Goal: Information Seeking & Learning: Learn about a topic

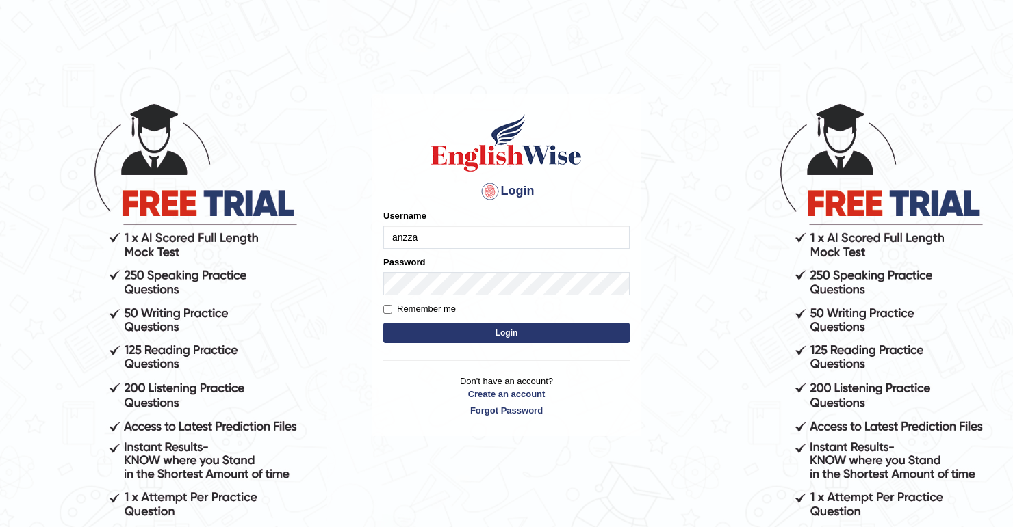
type input "anzza"
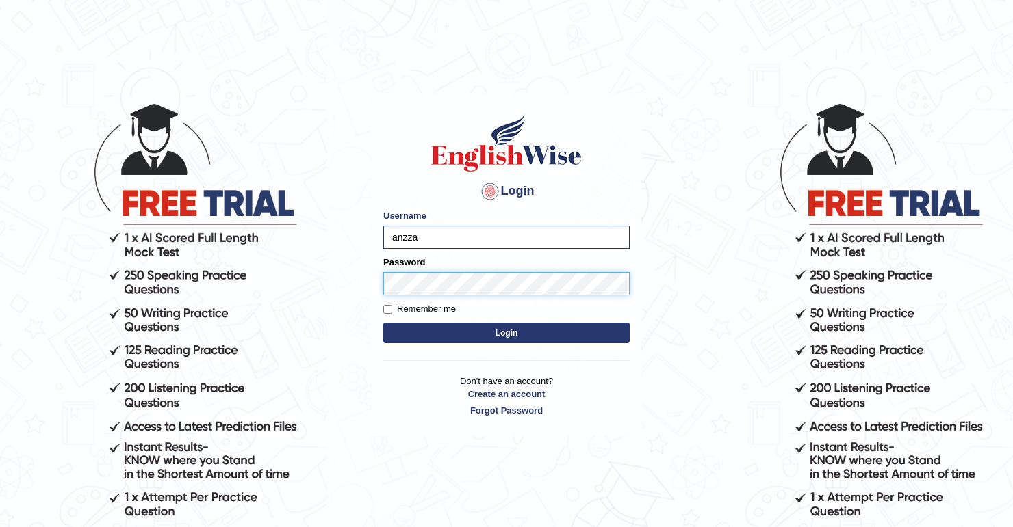
click at [383, 323] on button "Login" at bounding box center [506, 333] width 246 height 21
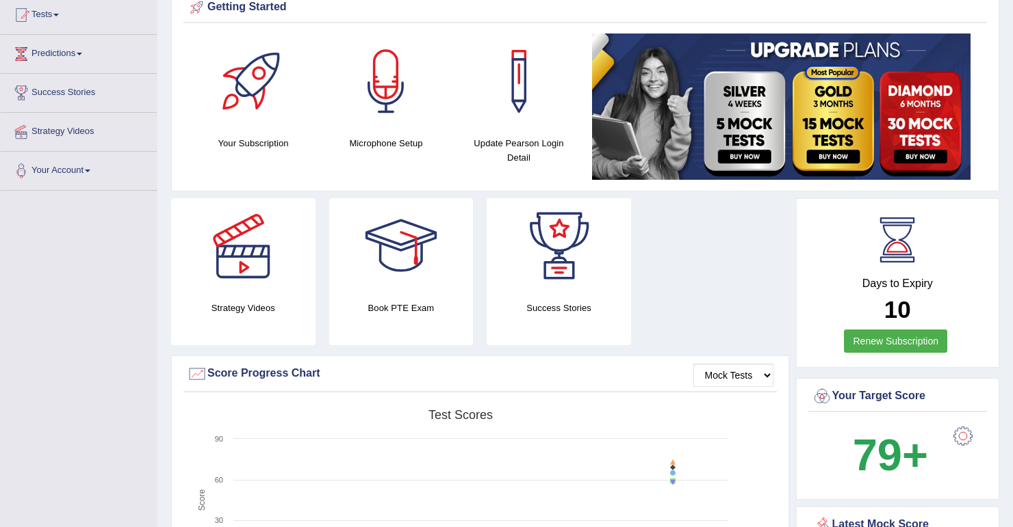
scroll to position [109, 0]
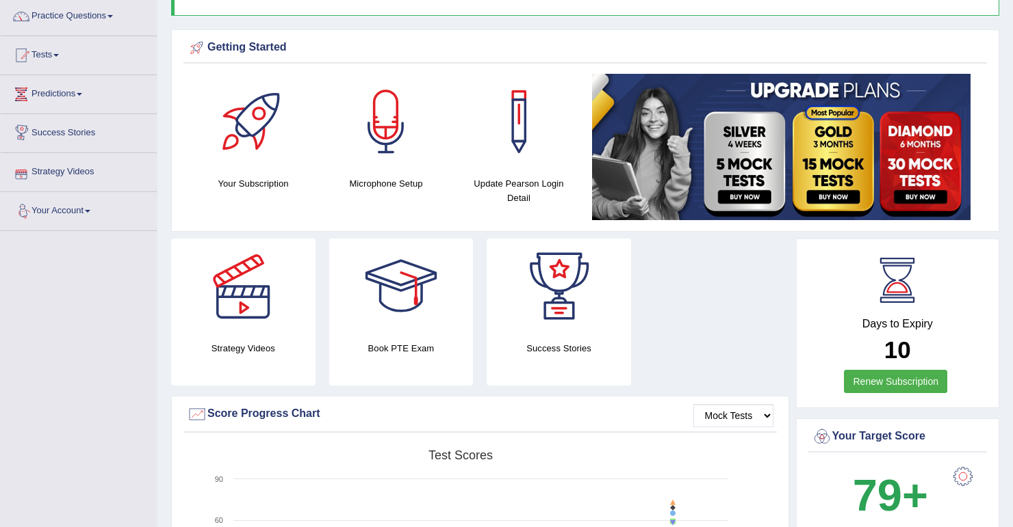
click at [64, 100] on link "Predictions" at bounding box center [79, 92] width 156 height 34
click at [68, 123] on link "Latest Predictions" at bounding box center [89, 126] width 128 height 25
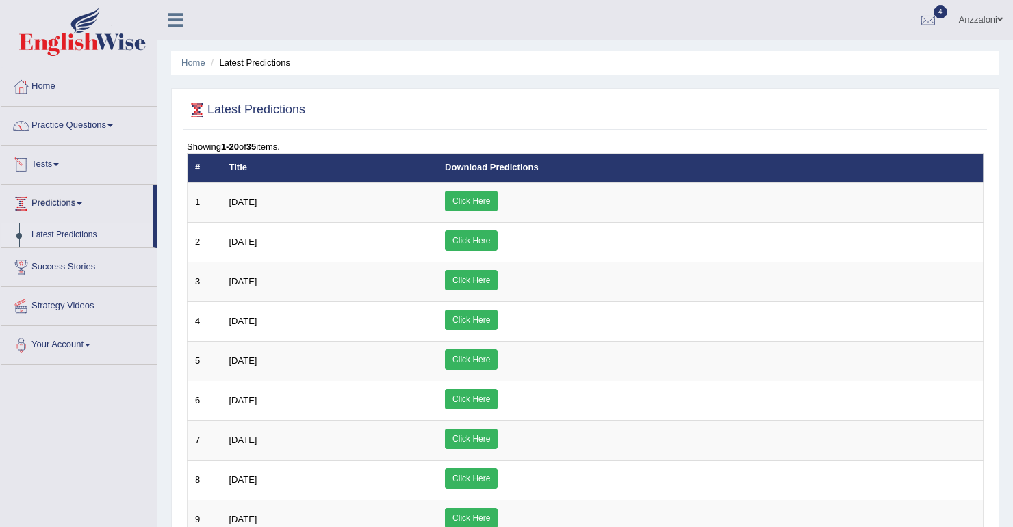
click at [37, 156] on link "Tests" at bounding box center [79, 163] width 156 height 34
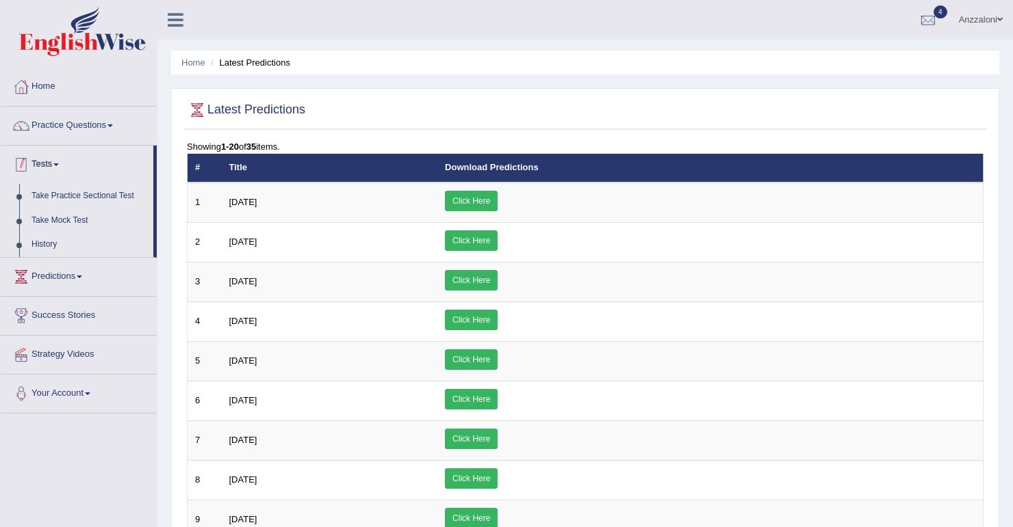
click at [53, 168] on link "Tests" at bounding box center [77, 163] width 153 height 34
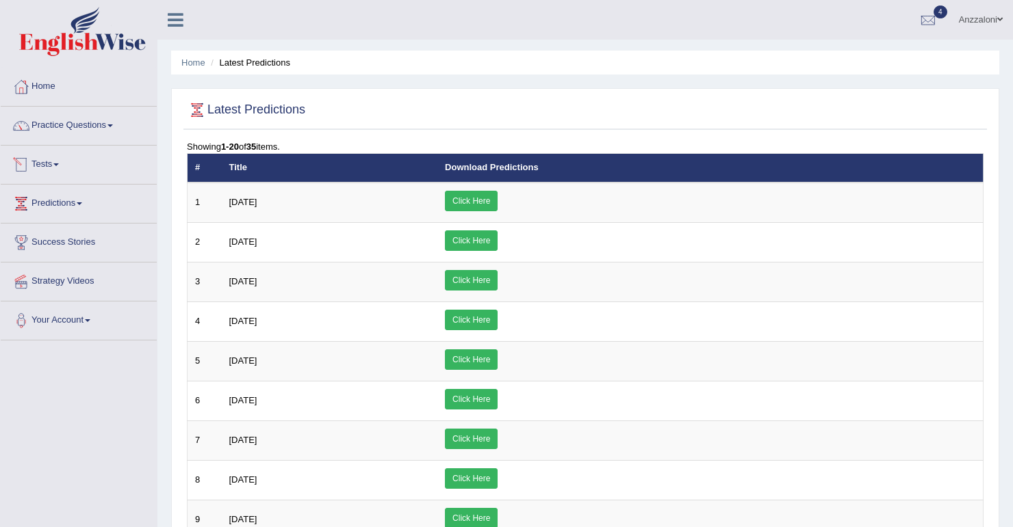
click at [53, 168] on link "Tests" at bounding box center [79, 163] width 156 height 34
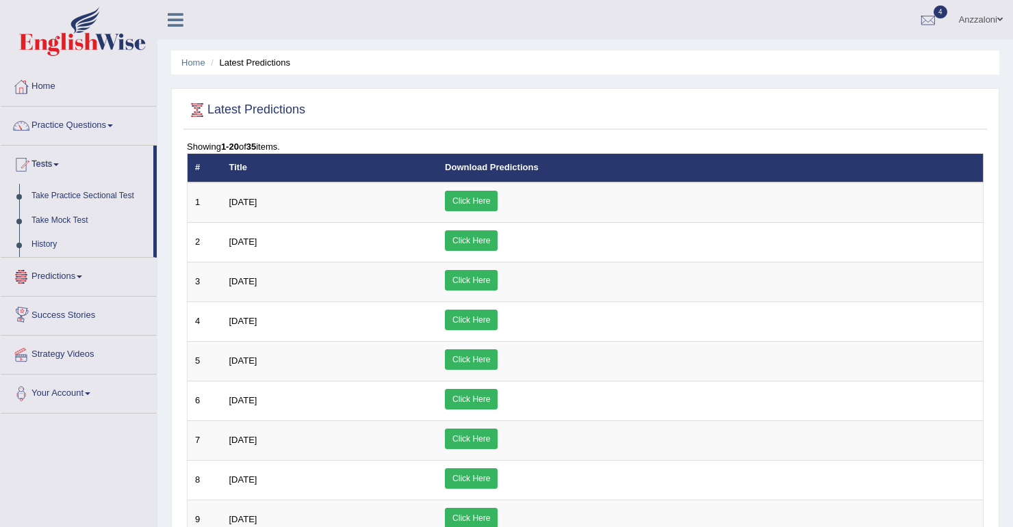
click at [63, 278] on link "Predictions" at bounding box center [79, 275] width 156 height 34
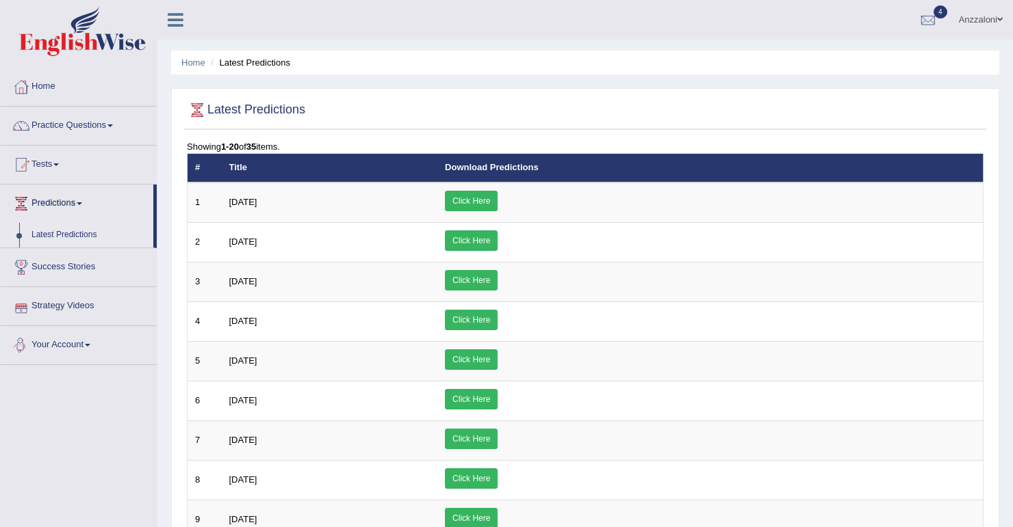
click at [71, 348] on link "Your Account" at bounding box center [79, 343] width 156 height 34
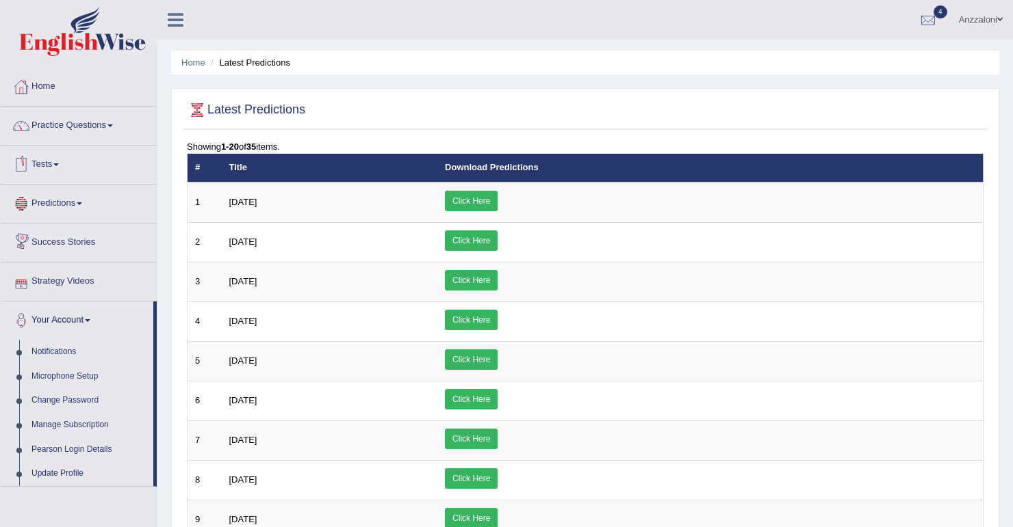
click at [52, 166] on link "Tests" at bounding box center [79, 163] width 156 height 34
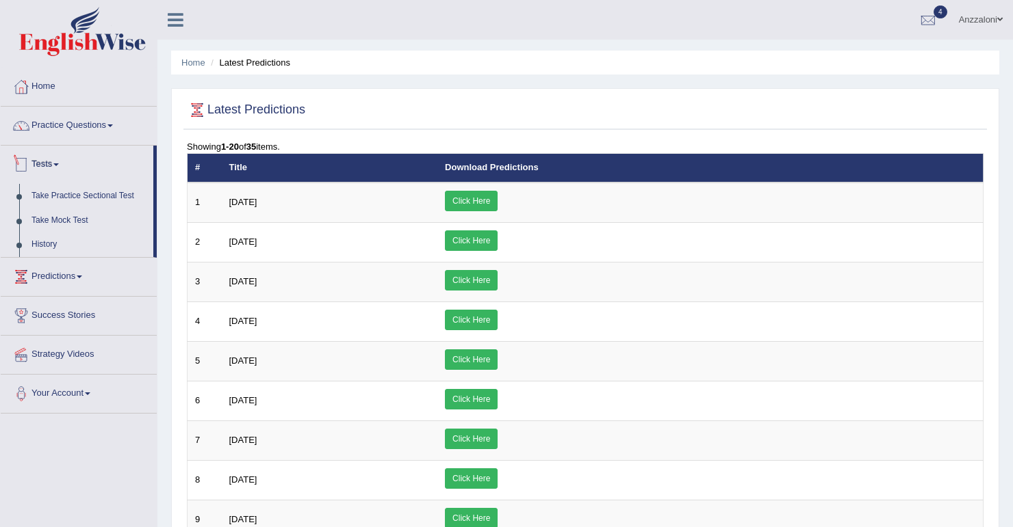
click at [51, 167] on link "Tests" at bounding box center [77, 163] width 153 height 34
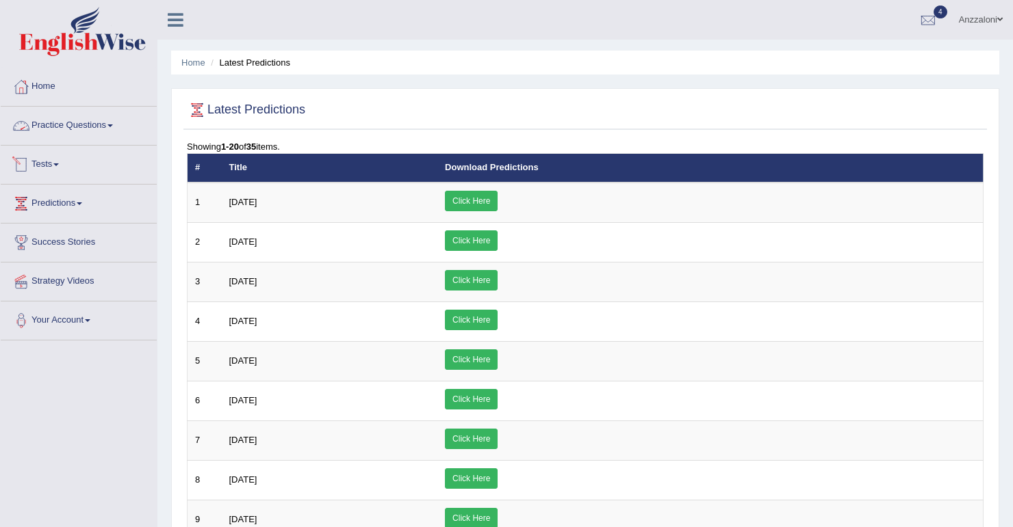
click at [57, 120] on link "Practice Questions" at bounding box center [79, 124] width 156 height 34
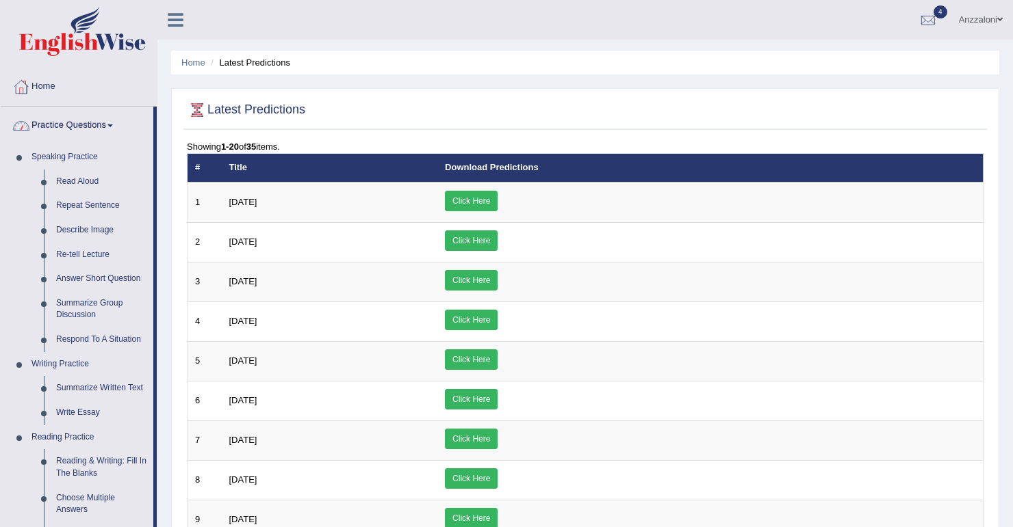
click at [64, 128] on link "Practice Questions" at bounding box center [77, 124] width 153 height 34
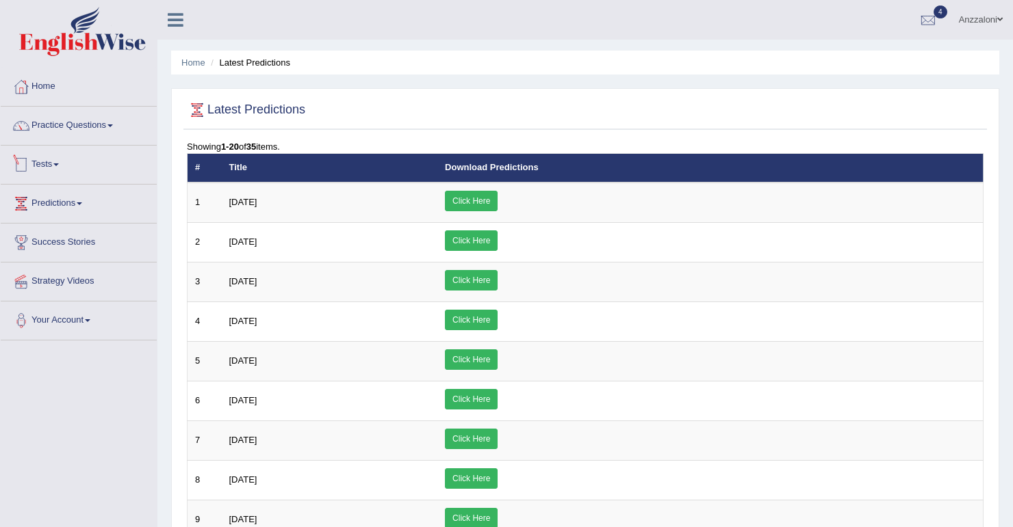
click at [55, 167] on link "Tests" at bounding box center [79, 163] width 156 height 34
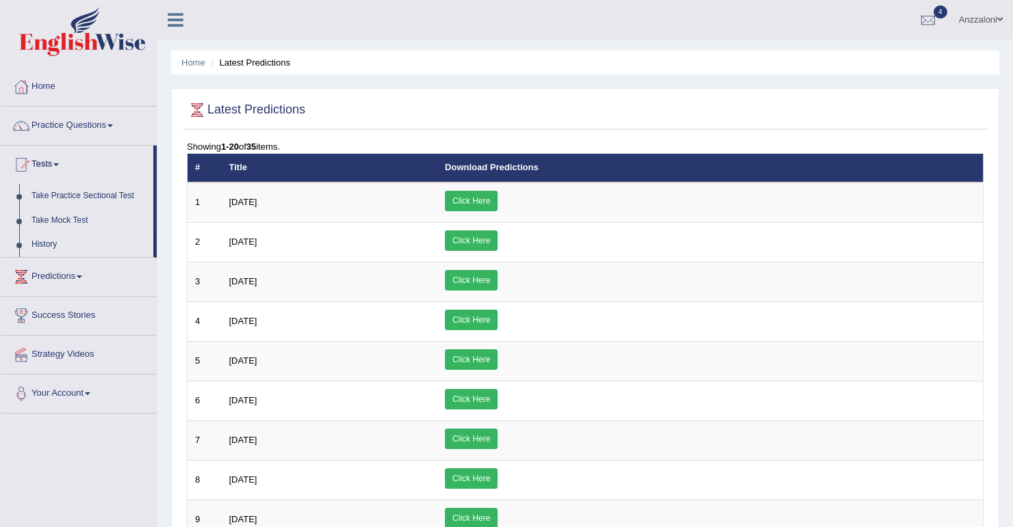
click at [50, 242] on link "History" at bounding box center [89, 245] width 128 height 25
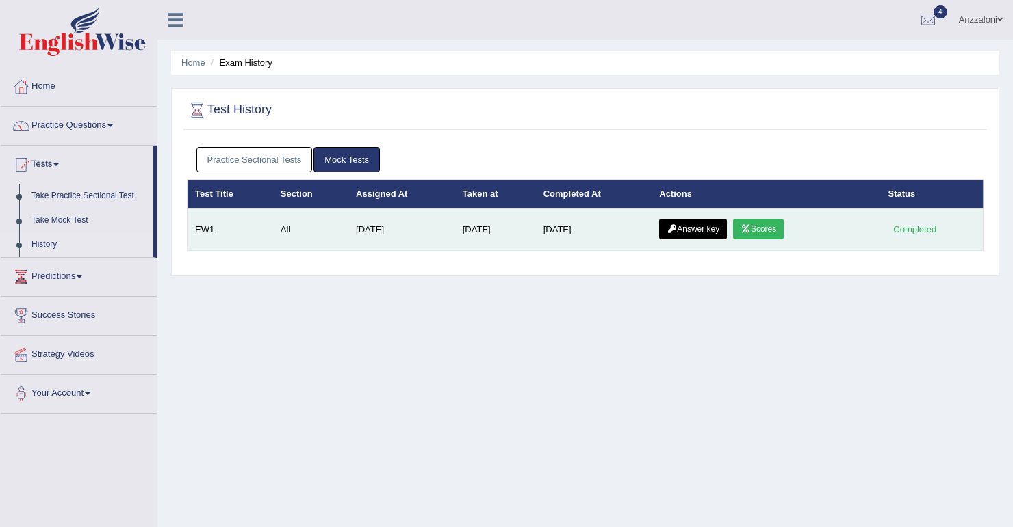
click at [712, 234] on link "Answer key" at bounding box center [693, 229] width 68 height 21
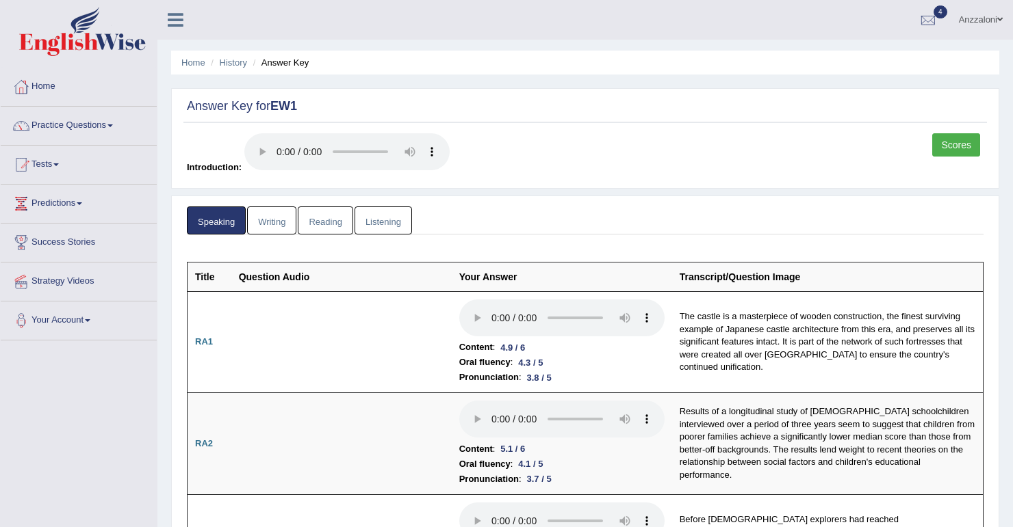
click at [283, 216] on link "Writing" at bounding box center [271, 221] width 49 height 28
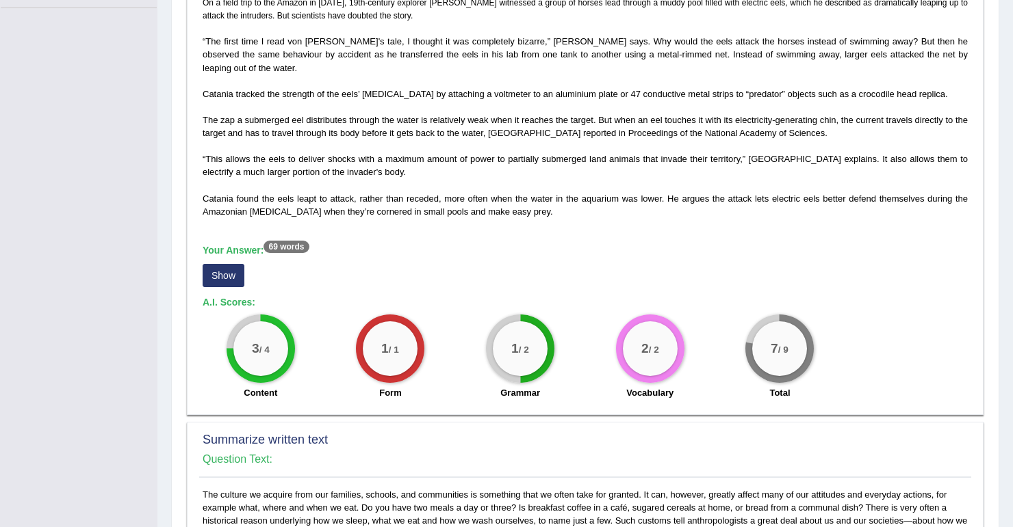
scroll to position [328, 0]
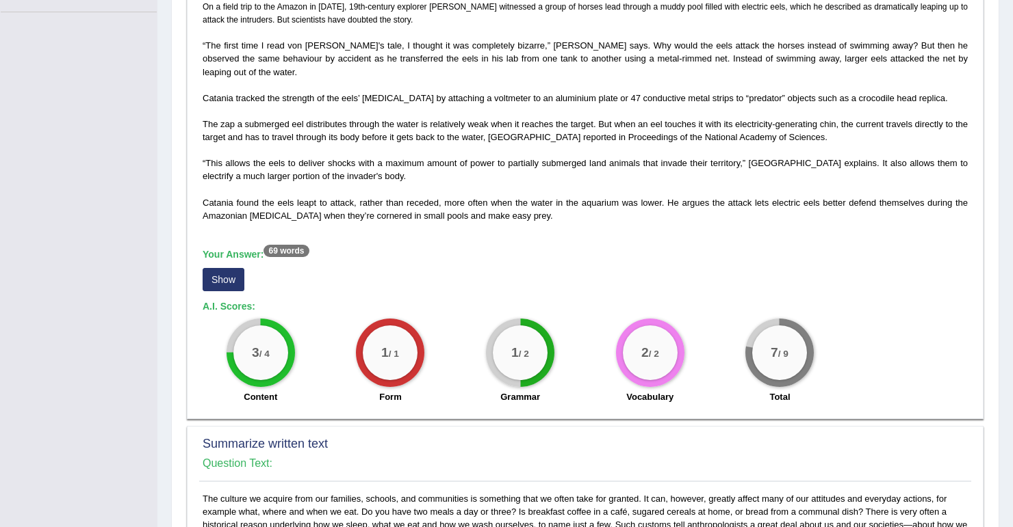
click at [230, 268] on button "Show" at bounding box center [224, 279] width 42 height 23
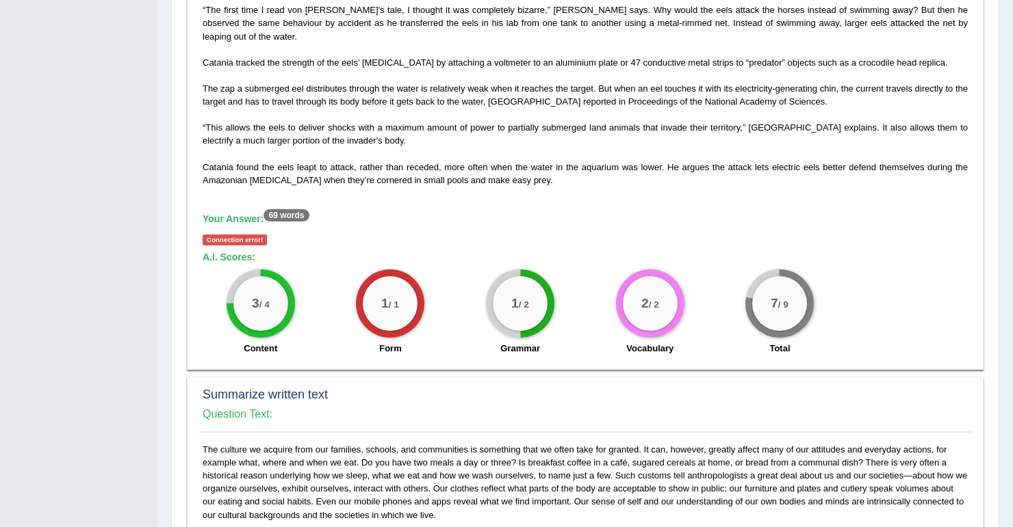
scroll to position [438, 0]
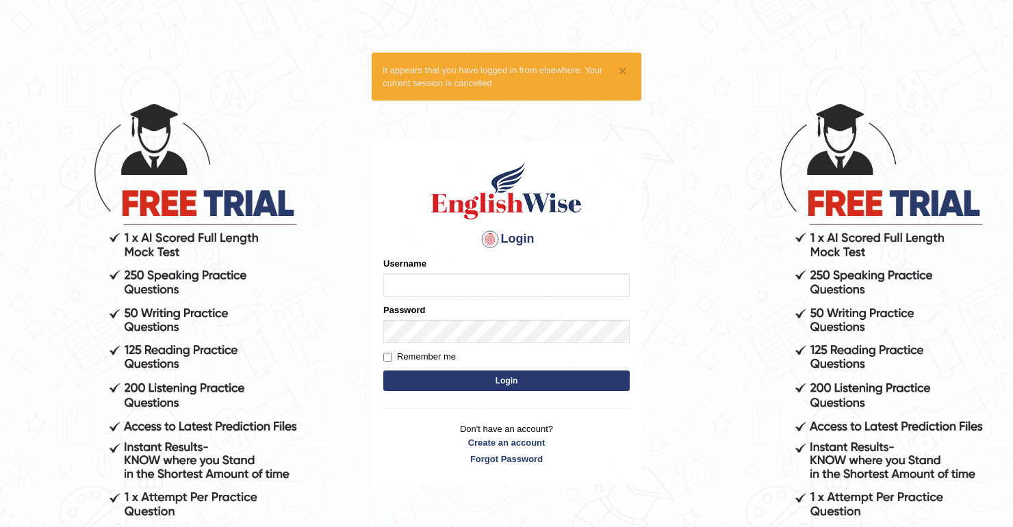
click at [441, 281] on input "Username" at bounding box center [506, 285] width 246 height 23
type input "anzza"
click at [383, 371] on button "Login" at bounding box center [506, 381] width 246 height 21
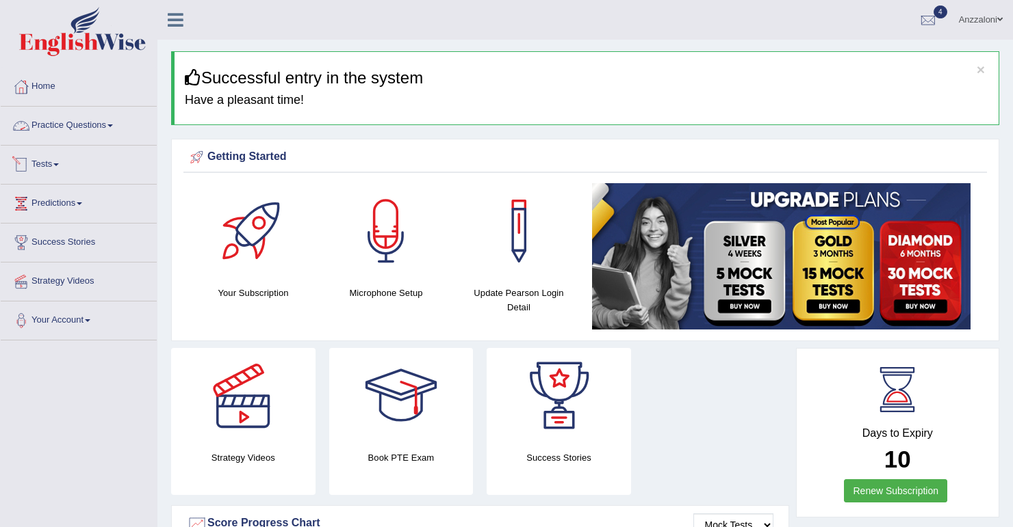
click at [55, 166] on link "Tests" at bounding box center [79, 163] width 156 height 34
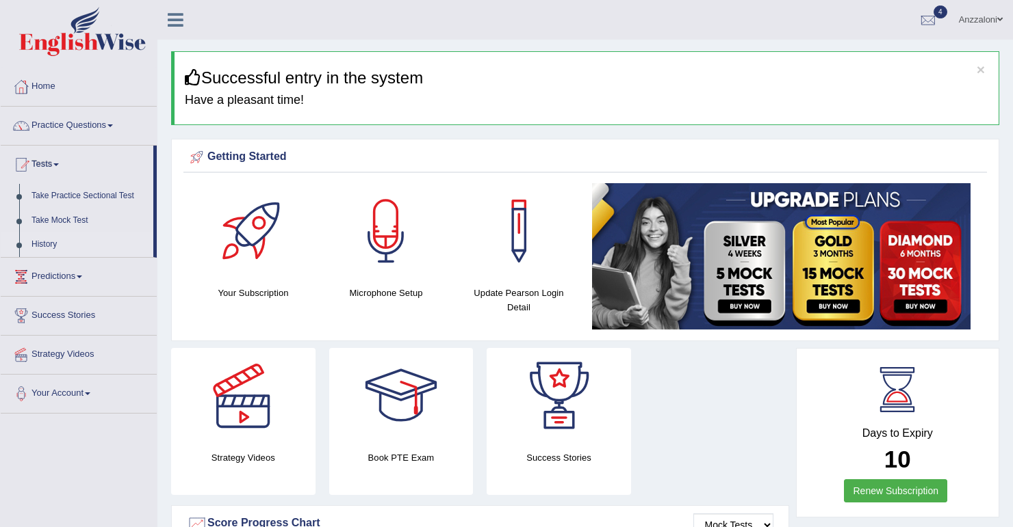
click at [42, 238] on link "History" at bounding box center [89, 245] width 128 height 25
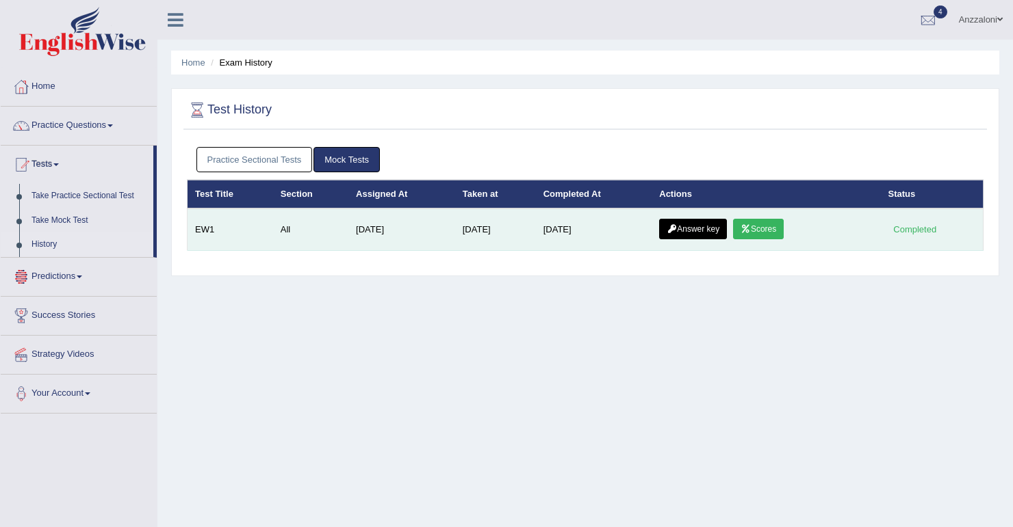
click at [709, 233] on link "Answer key" at bounding box center [693, 229] width 68 height 21
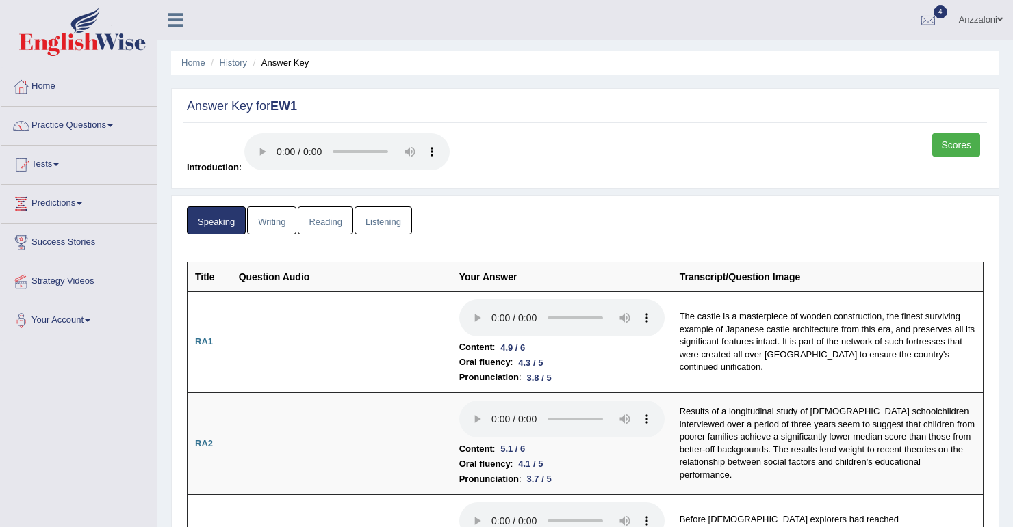
click at [281, 225] on link "Writing" at bounding box center [271, 221] width 49 height 28
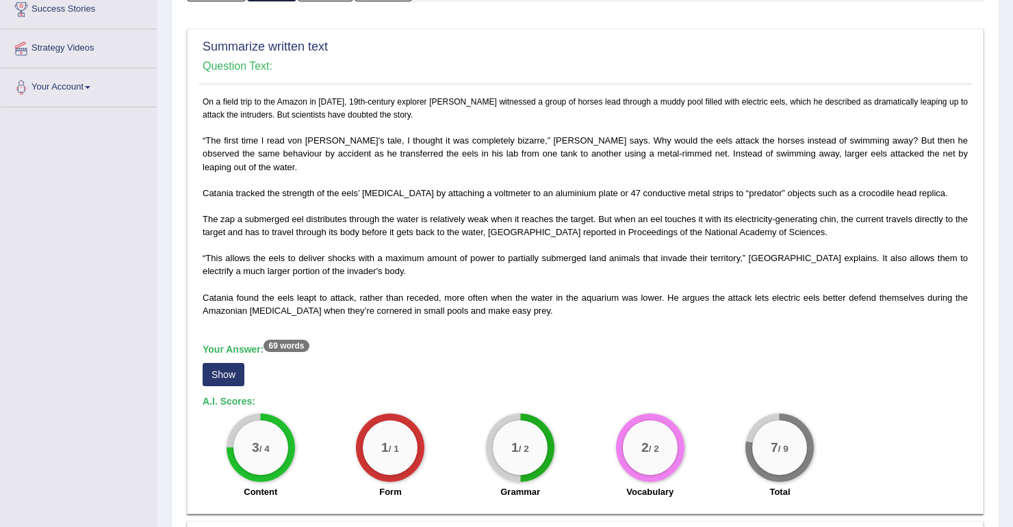
scroll to position [328, 0]
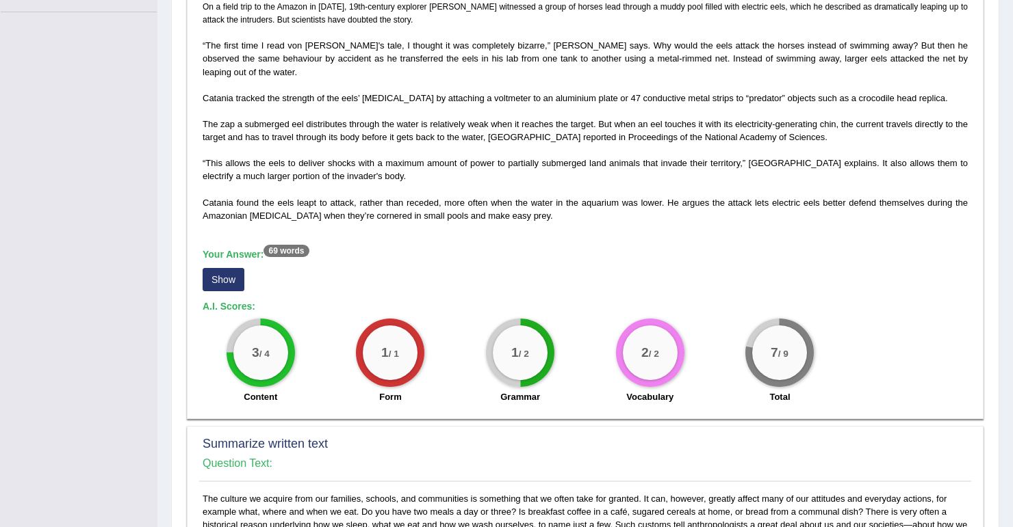
click at [234, 268] on button "Show" at bounding box center [224, 279] width 42 height 23
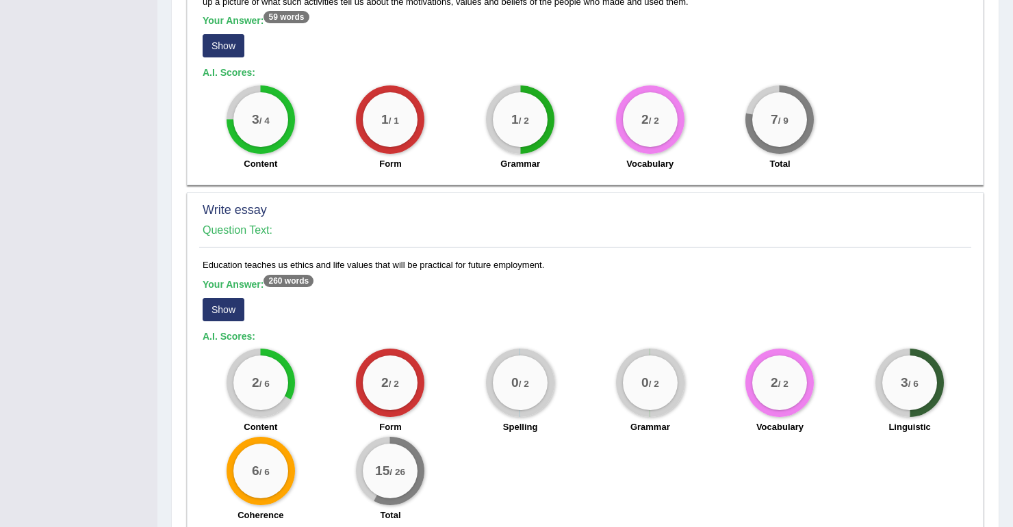
scroll to position [985, 0]
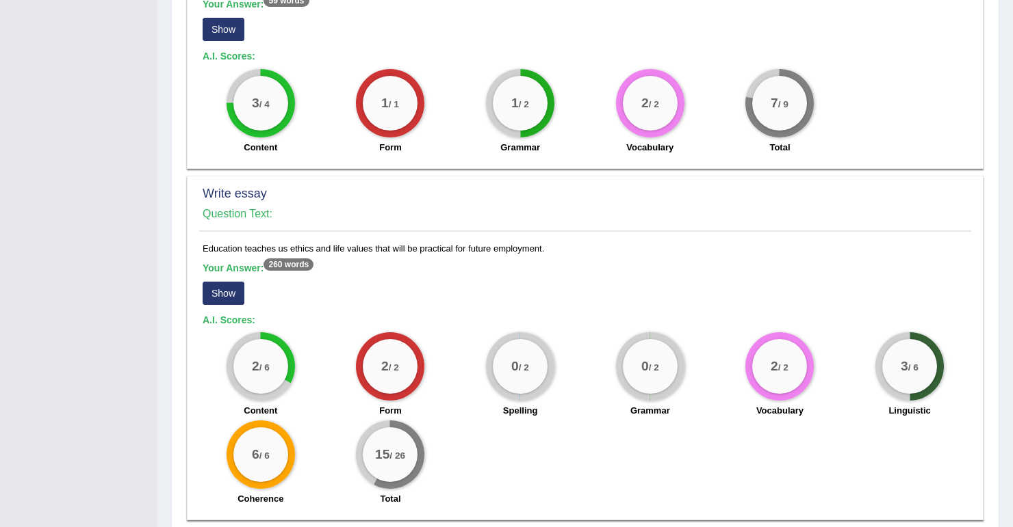
click at [204, 284] on button "Show" at bounding box center [224, 293] width 42 height 23
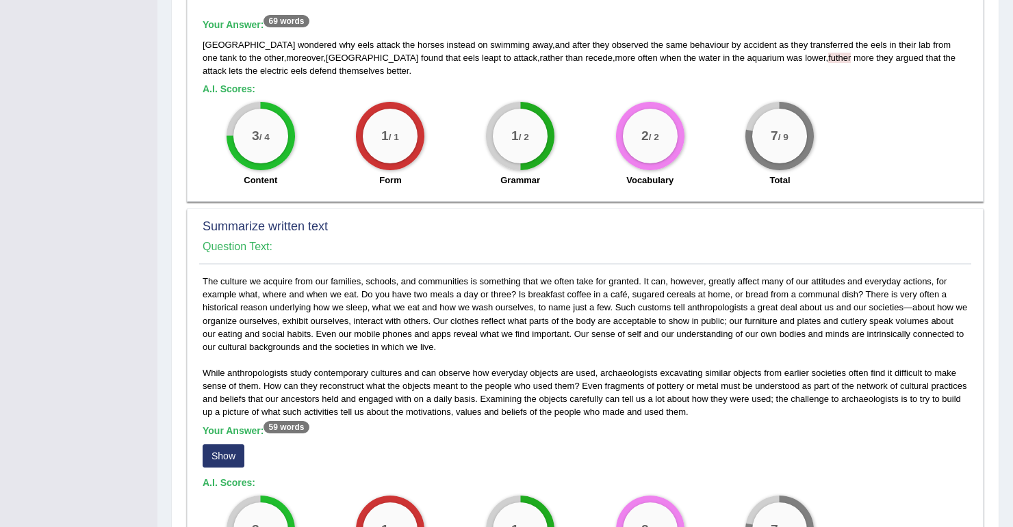
scroll to position [547, 0]
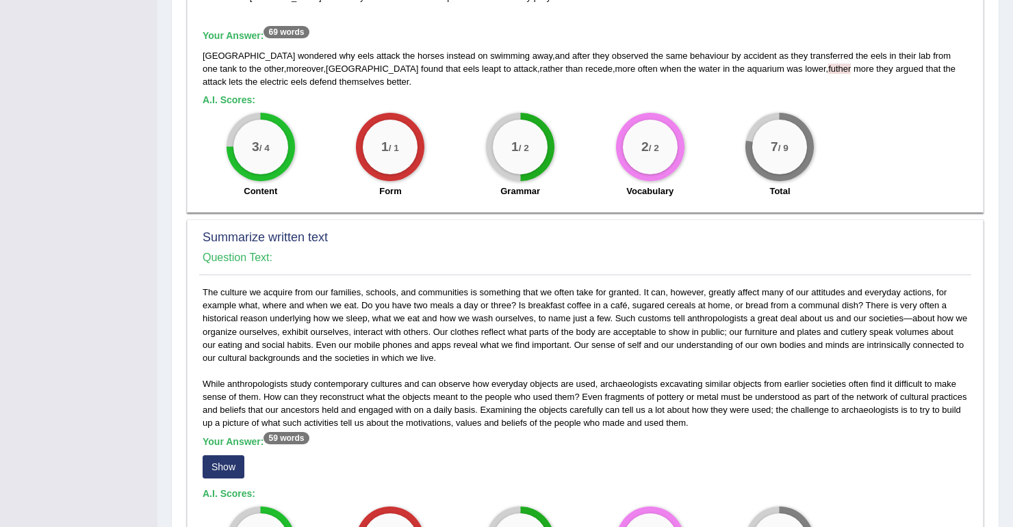
click at [213, 460] on button "Show" at bounding box center [224, 467] width 42 height 23
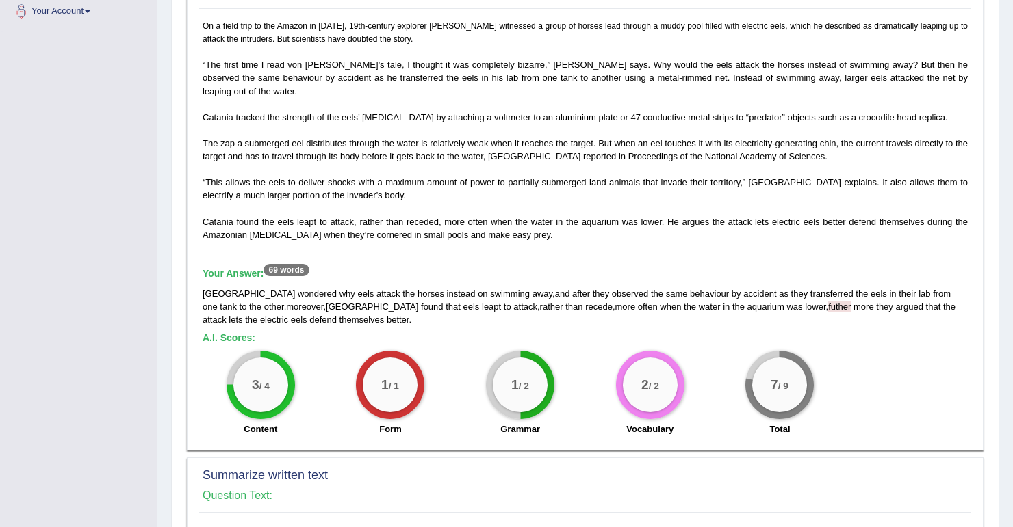
scroll to position [131, 0]
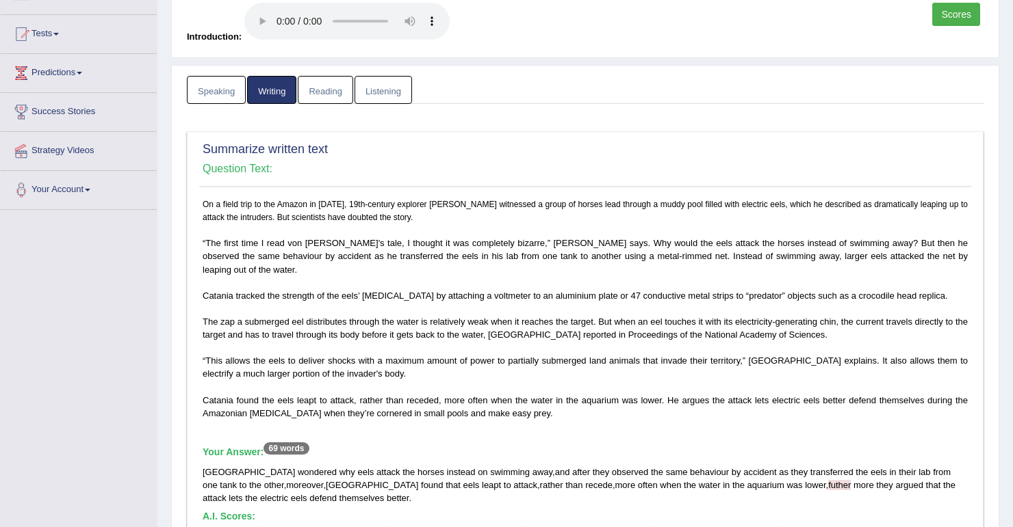
click at [328, 88] on link "Reading" at bounding box center [325, 90] width 55 height 28
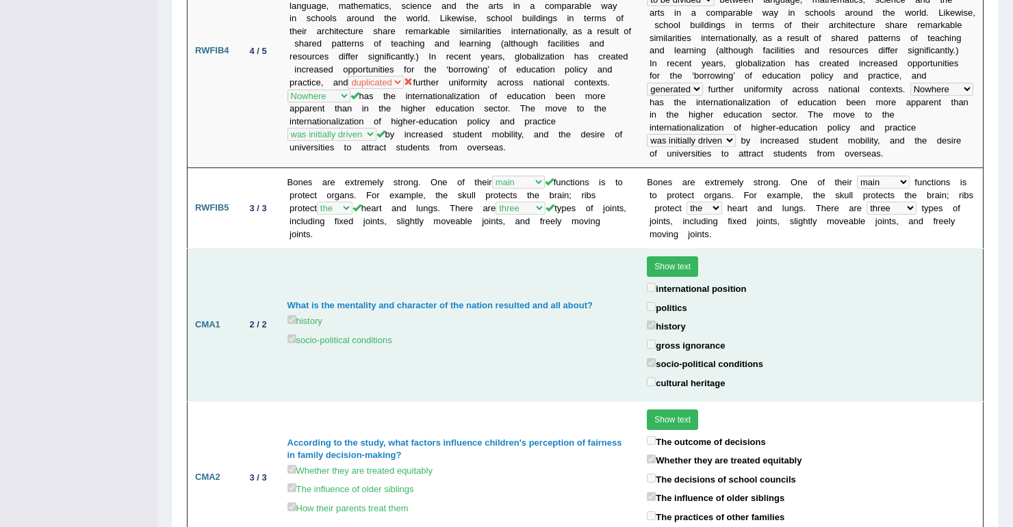
scroll to position [1390, 0]
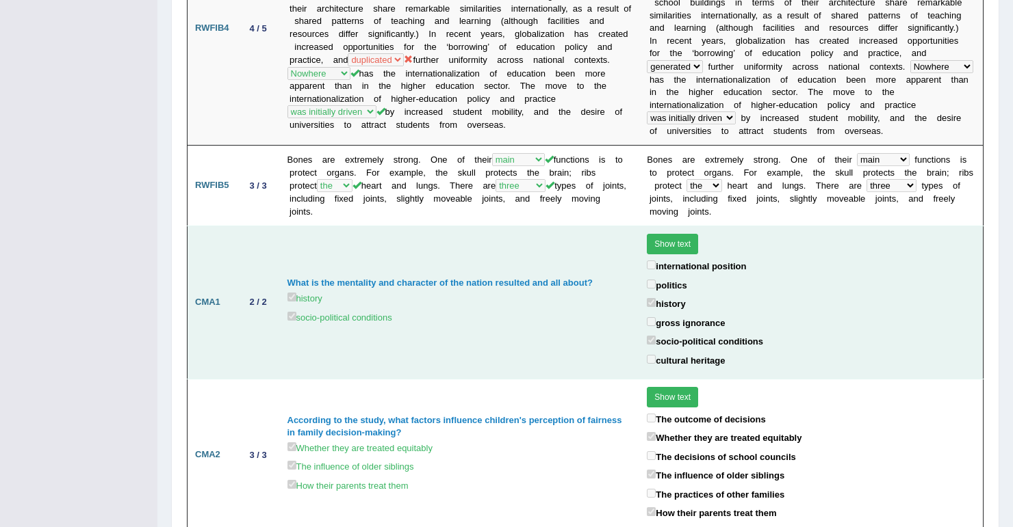
click at [668, 234] on button "Show text" at bounding box center [672, 244] width 51 height 21
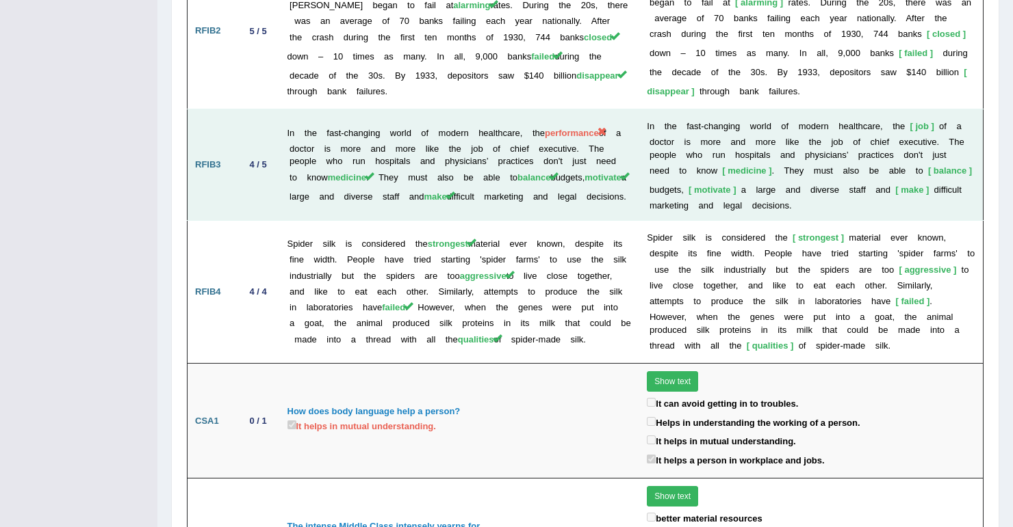
scroll to position [2648, 0]
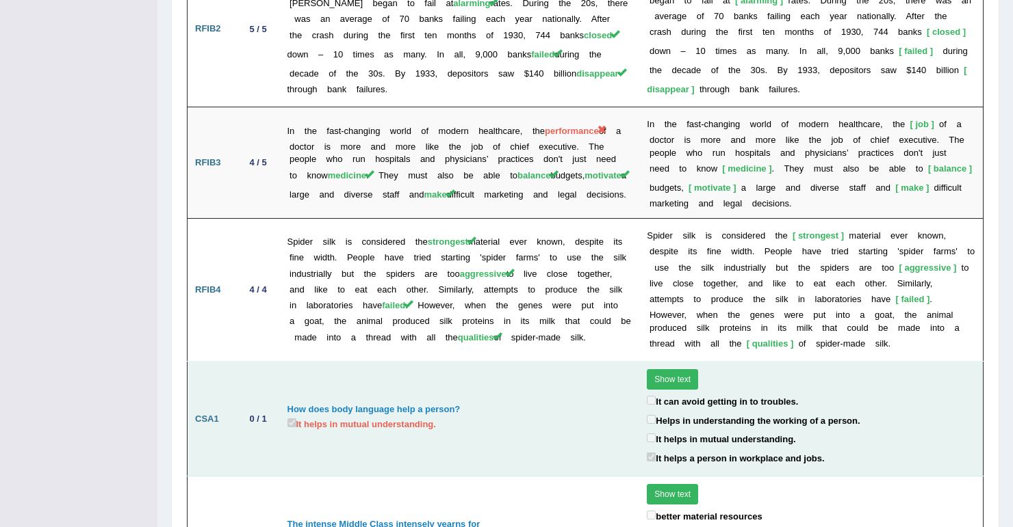
click at [675, 369] on button "Show text" at bounding box center [672, 379] width 51 height 21
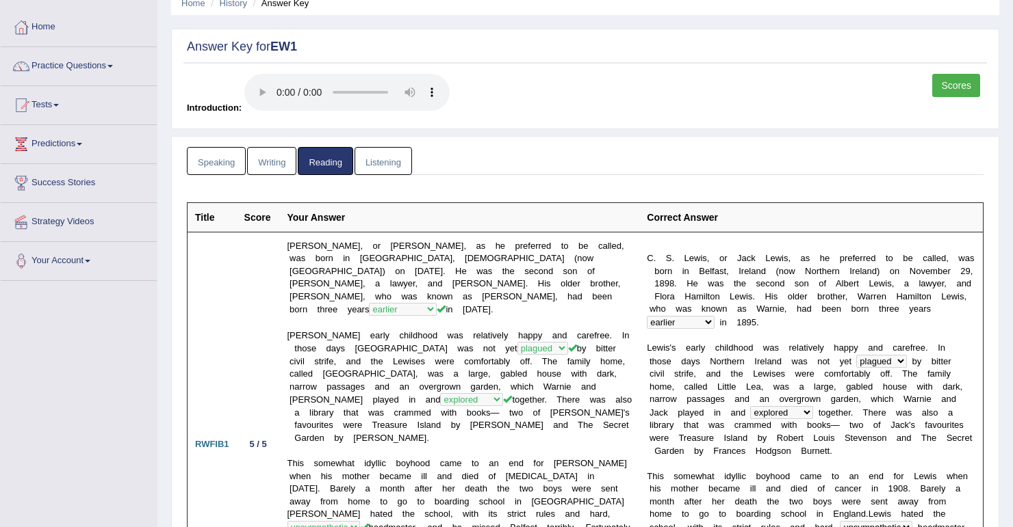
scroll to position [0, 0]
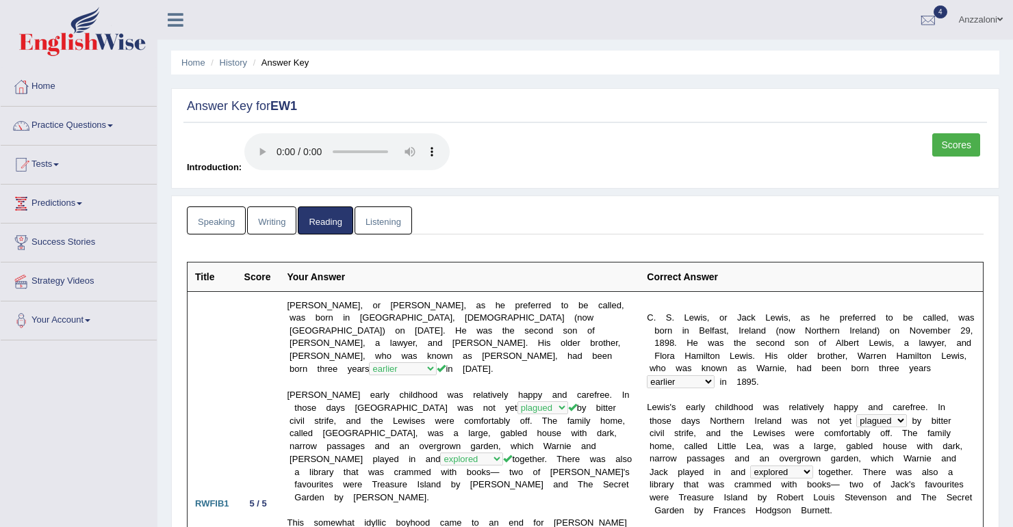
click at [365, 210] on link "Listening" at bounding box center [382, 221] width 57 height 28
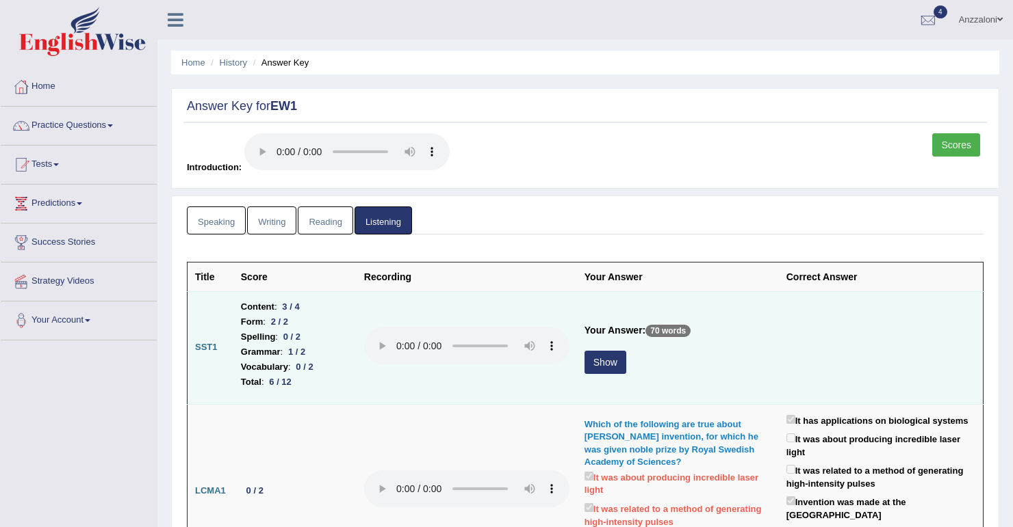
click at [590, 359] on button "Show" at bounding box center [605, 362] width 42 height 23
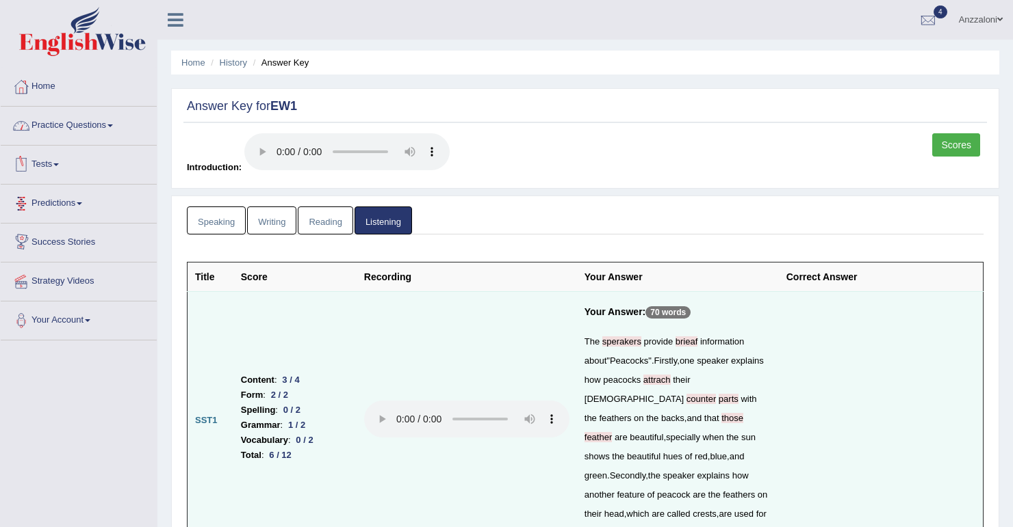
click at [94, 131] on link "Practice Questions" at bounding box center [79, 124] width 156 height 34
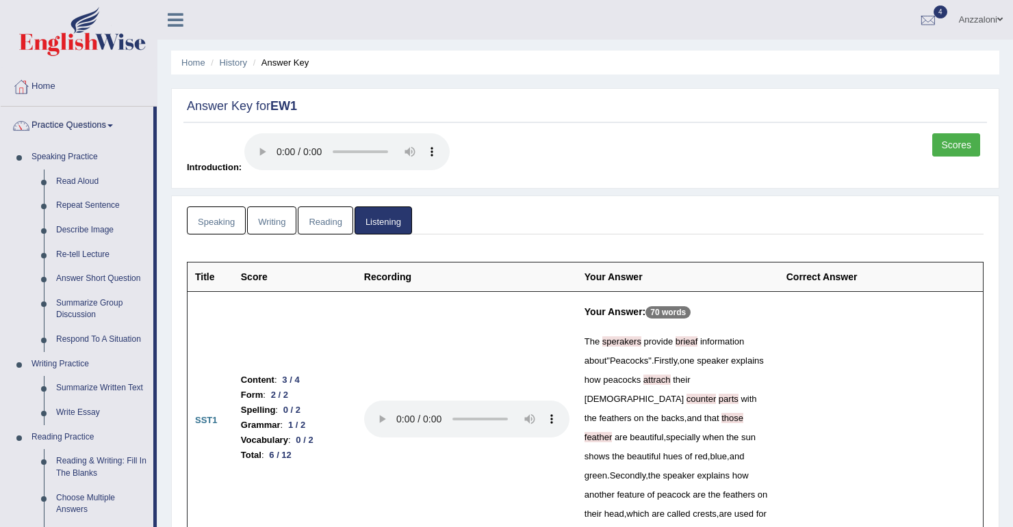
click at [224, 220] on link "Speaking" at bounding box center [216, 221] width 59 height 28
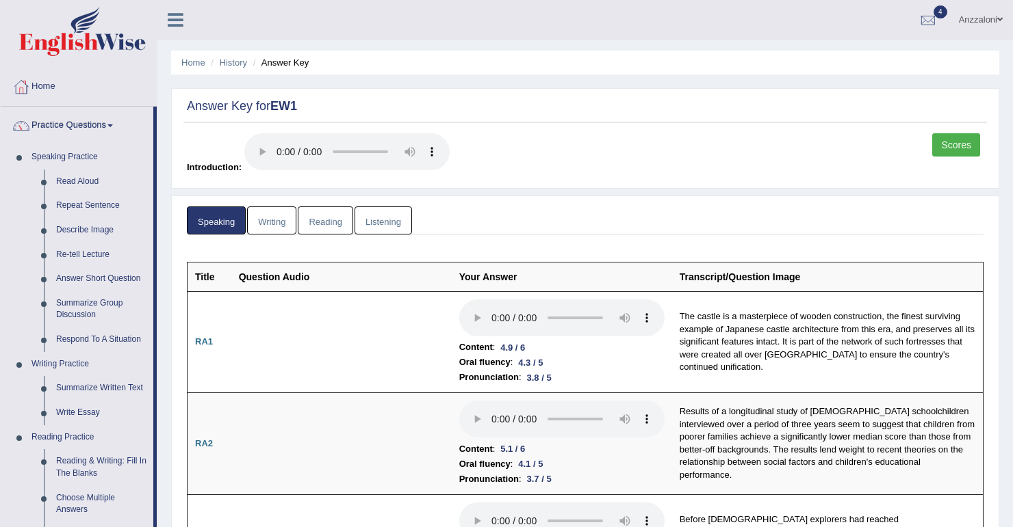
click at [274, 220] on link "Writing" at bounding box center [271, 221] width 49 height 28
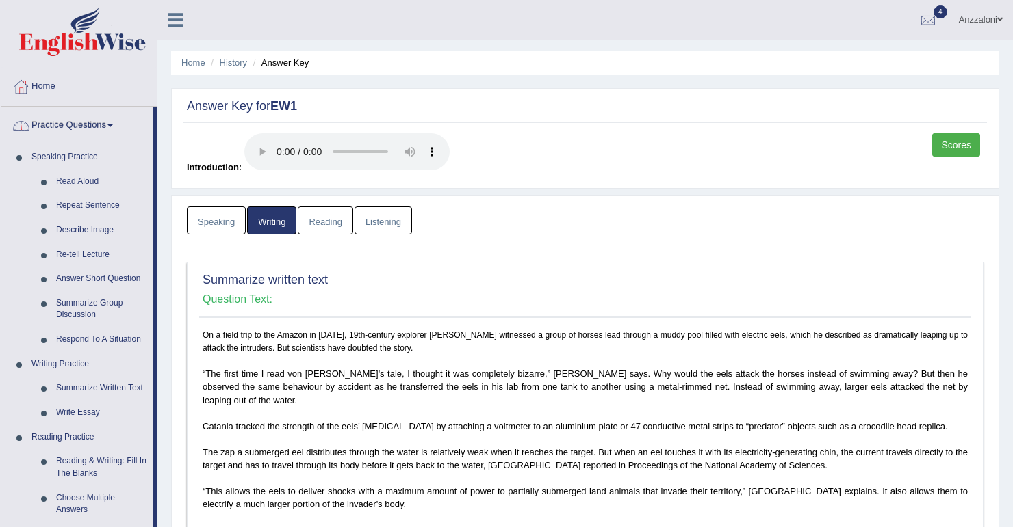
click at [222, 226] on link "Speaking" at bounding box center [216, 221] width 59 height 28
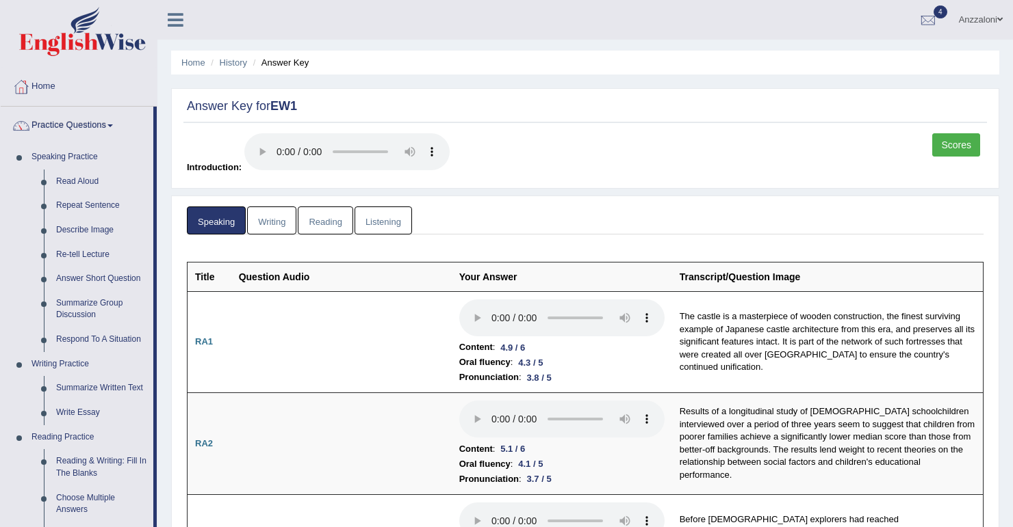
click at [955, 151] on link "Scores" at bounding box center [956, 144] width 48 height 23
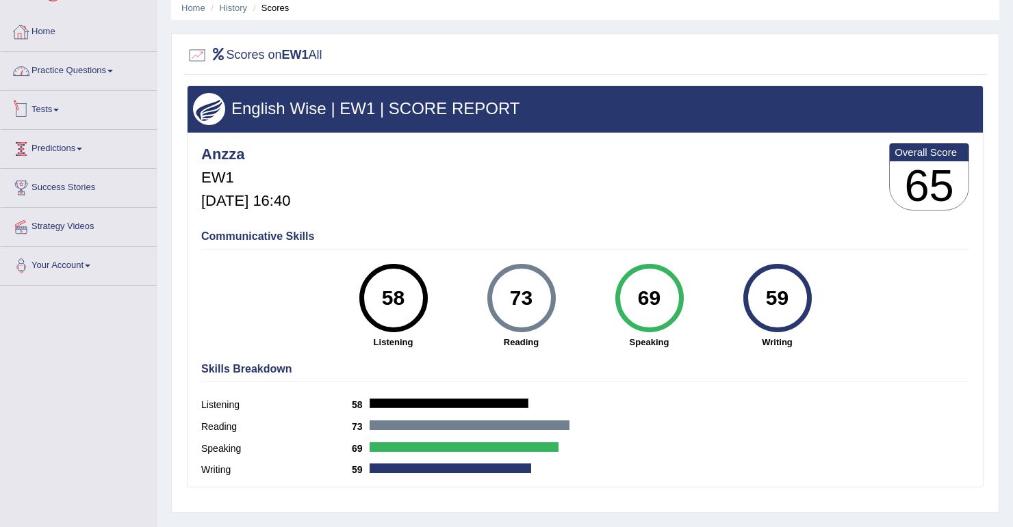
click at [41, 33] on link "Home" at bounding box center [79, 30] width 156 height 34
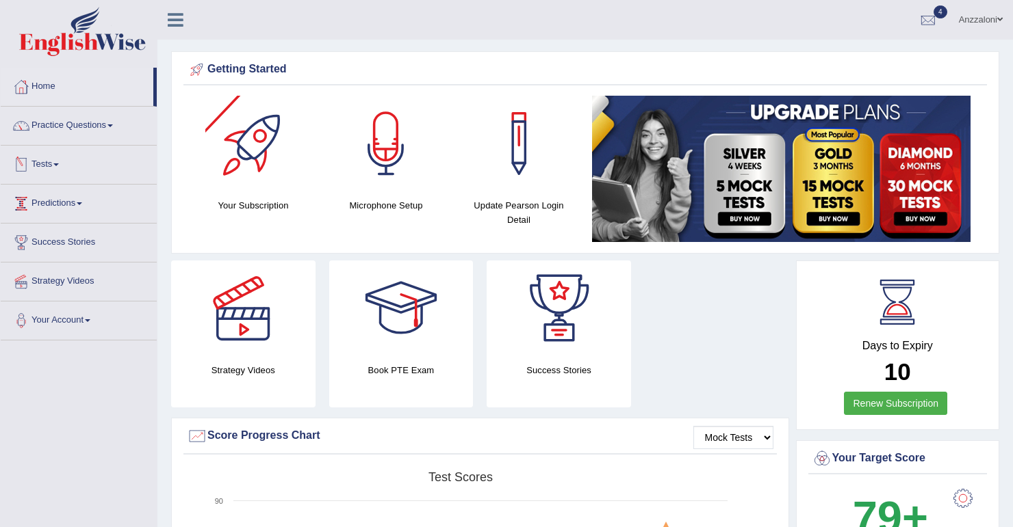
click at [47, 174] on link "Tests" at bounding box center [79, 163] width 156 height 34
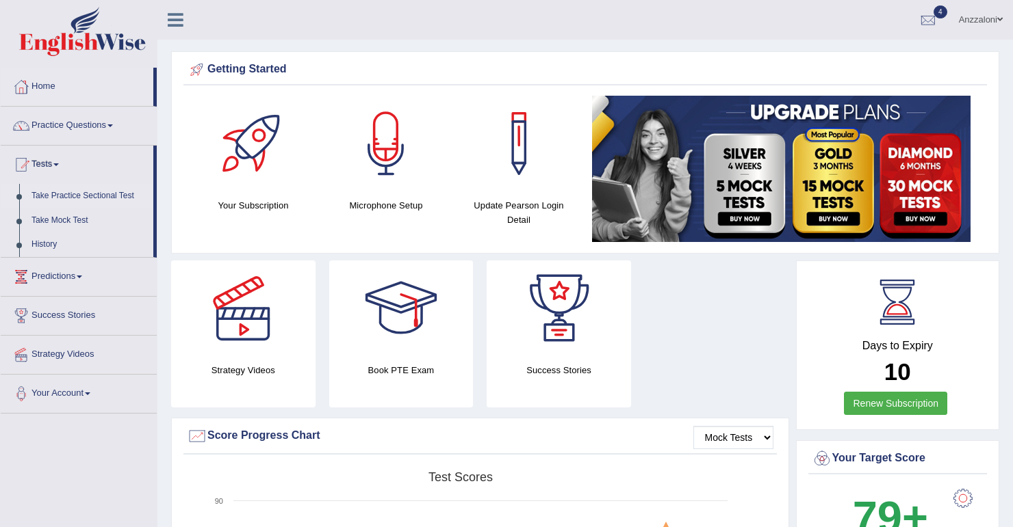
click at [63, 198] on link "Take Practice Sectional Test" at bounding box center [89, 196] width 128 height 25
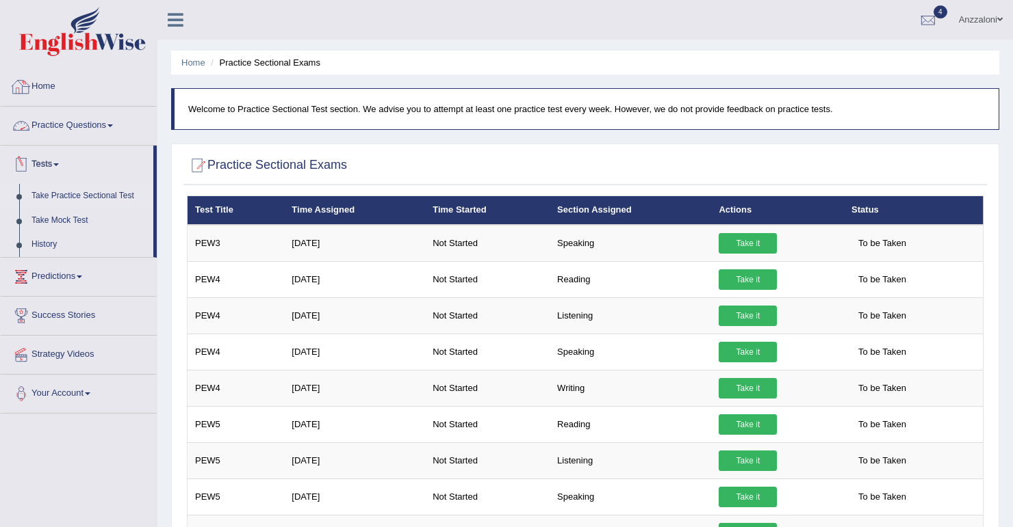
click at [55, 82] on link "Home" at bounding box center [79, 85] width 156 height 34
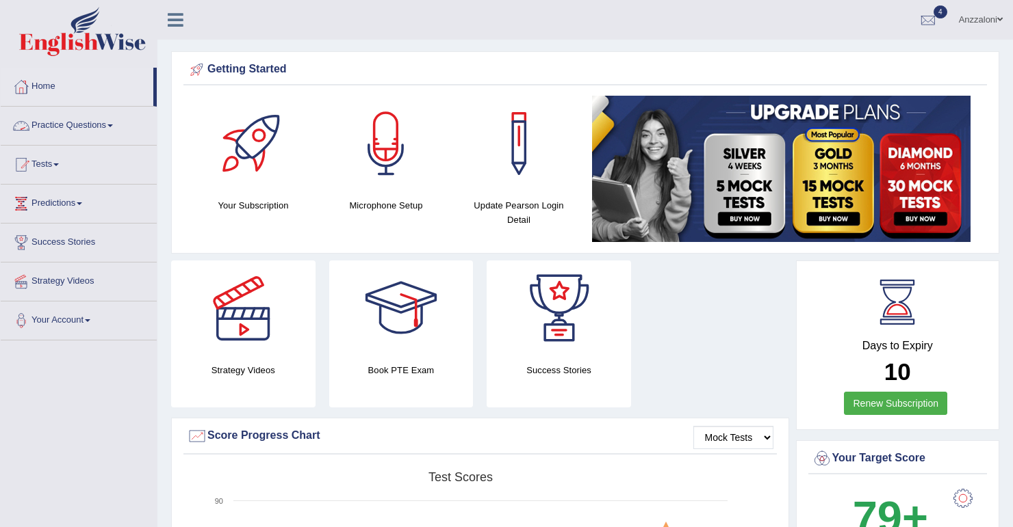
click at [47, 126] on link "Practice Questions" at bounding box center [79, 124] width 156 height 34
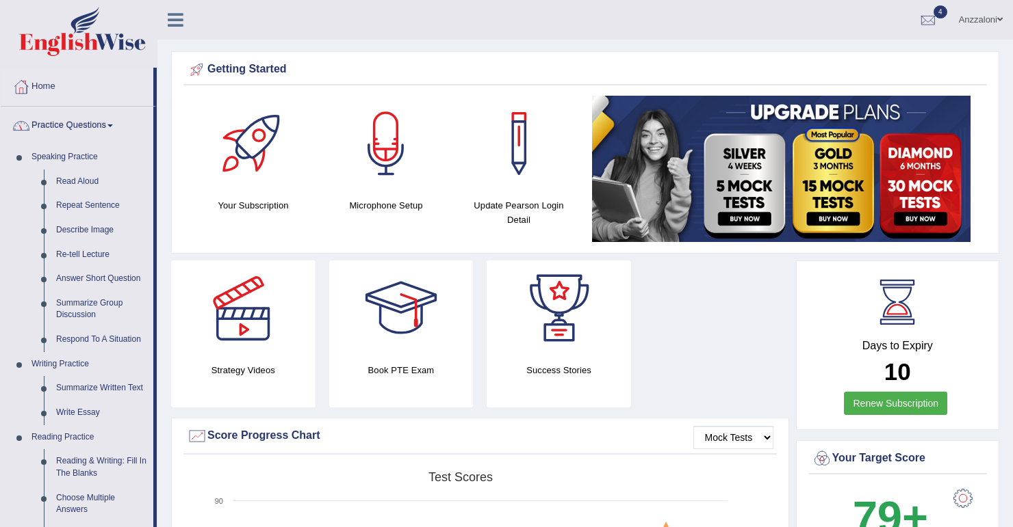
click at [75, 121] on link "Practice Questions" at bounding box center [77, 124] width 153 height 34
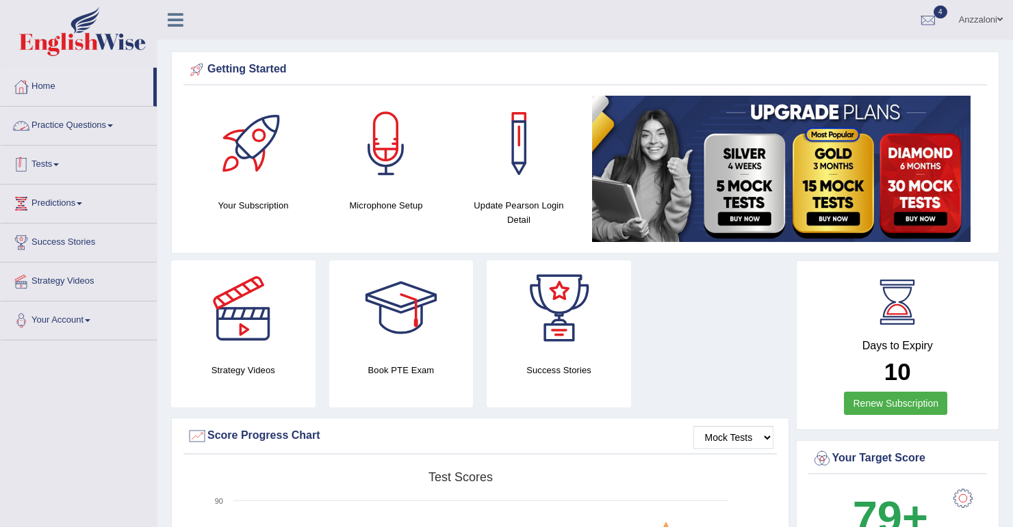
click at [56, 164] on link "Tests" at bounding box center [79, 163] width 156 height 34
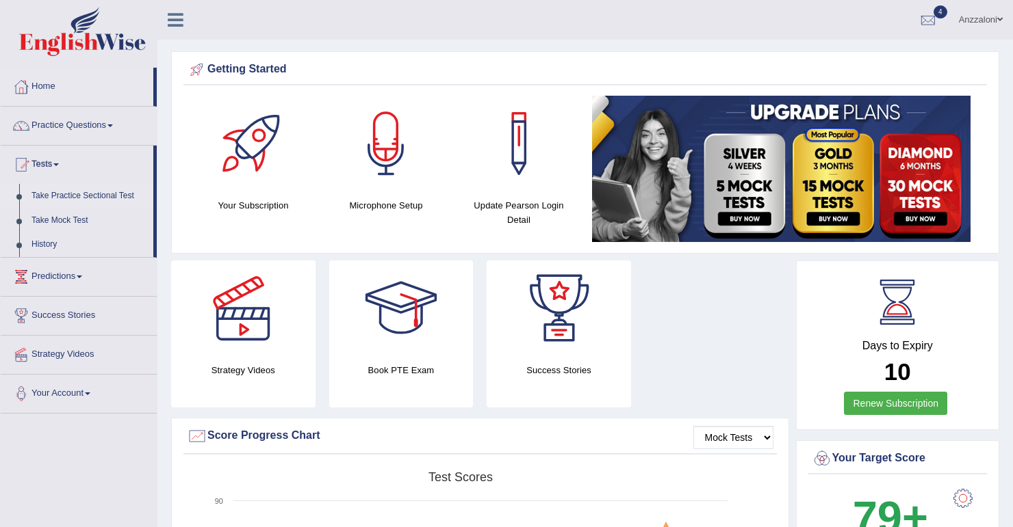
click at [60, 195] on link "Take Practice Sectional Test" at bounding box center [89, 196] width 128 height 25
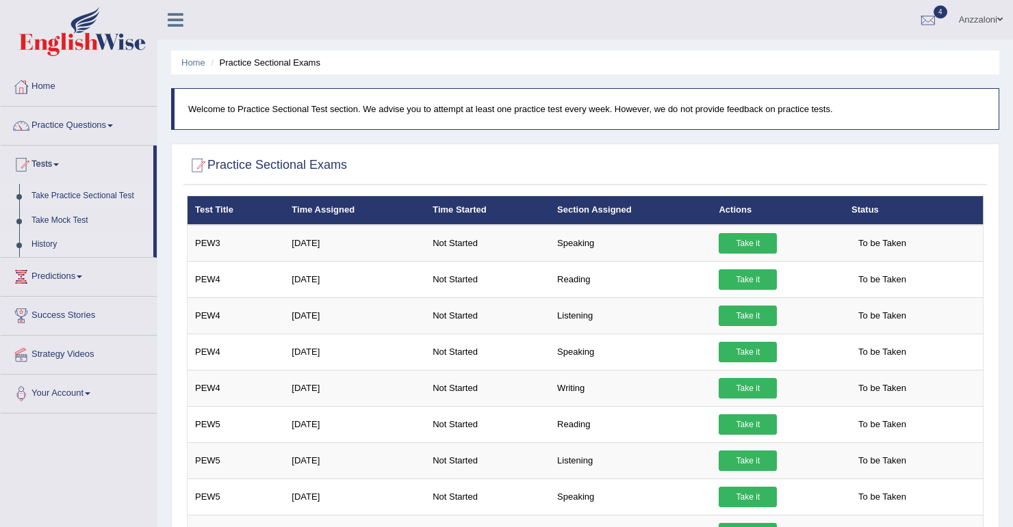
click at [53, 238] on link "History" at bounding box center [89, 245] width 128 height 25
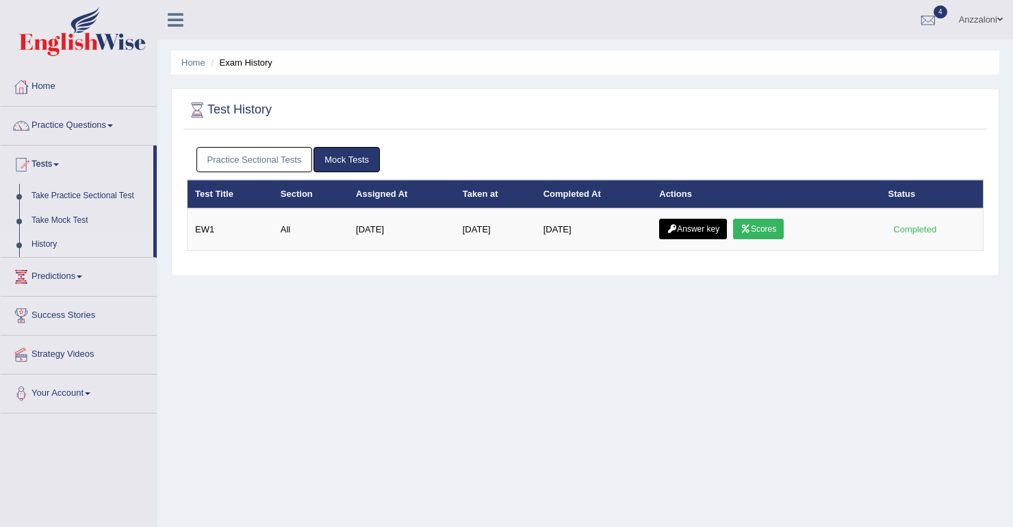
click at [282, 163] on link "Practice Sectional Tests" at bounding box center [254, 159] width 116 height 25
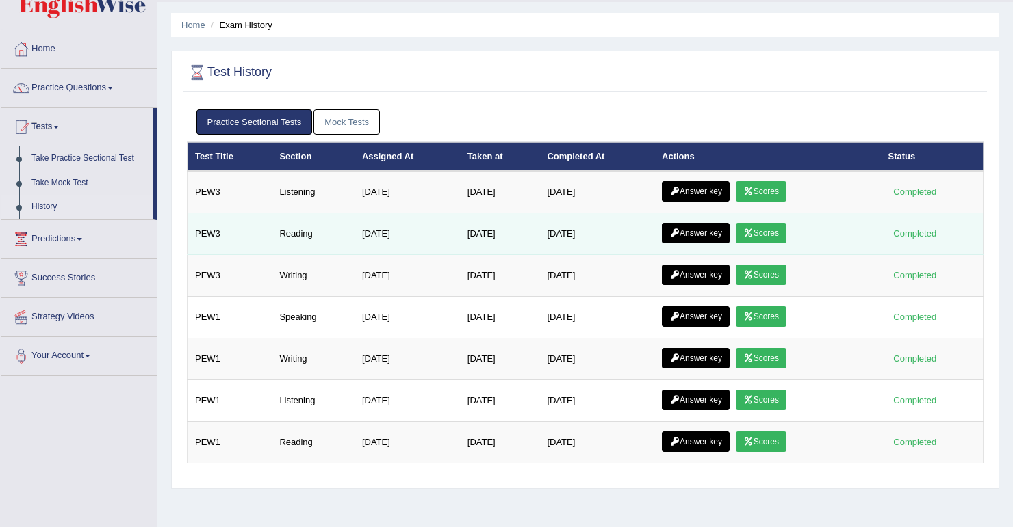
scroll to position [55, 0]
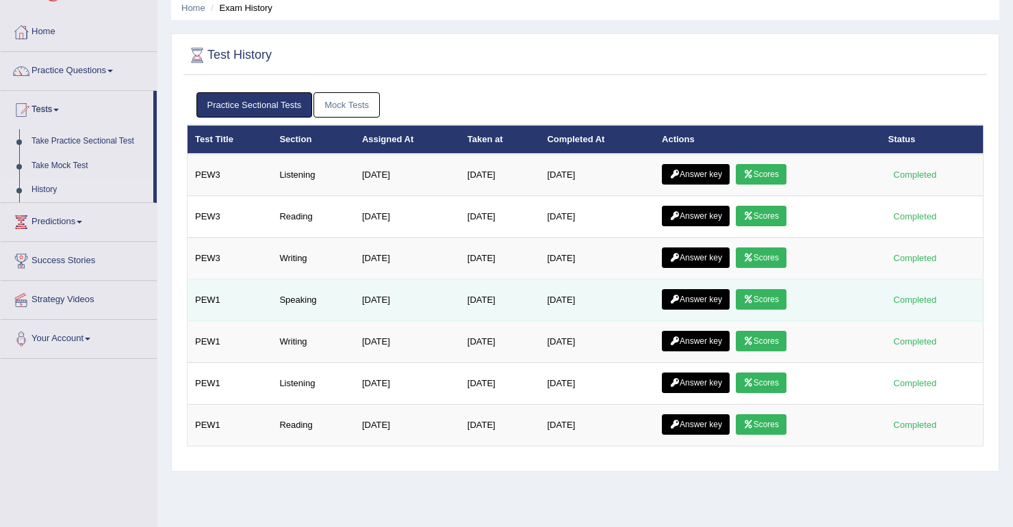
click at [753, 298] on icon at bounding box center [748, 300] width 10 height 8
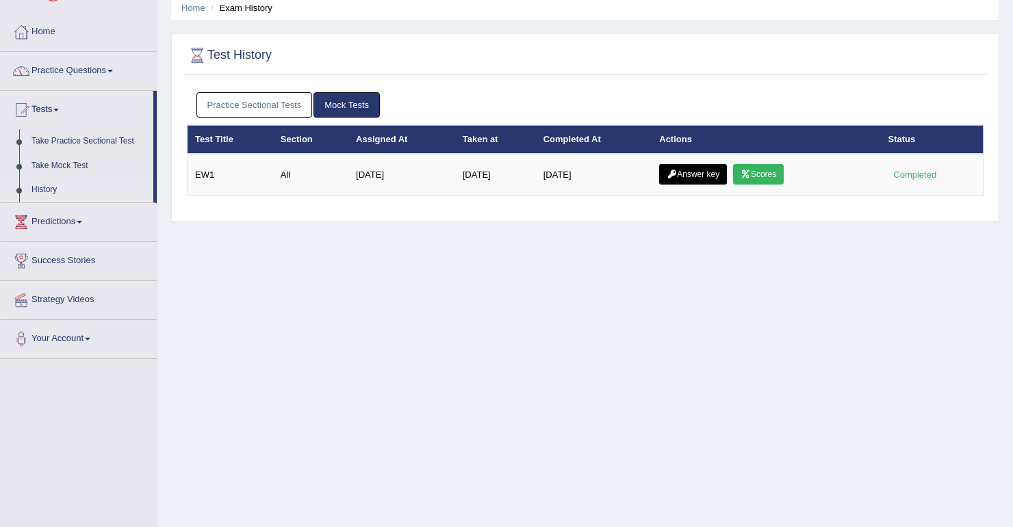
click at [280, 109] on link "Practice Sectional Tests" at bounding box center [254, 104] width 116 height 25
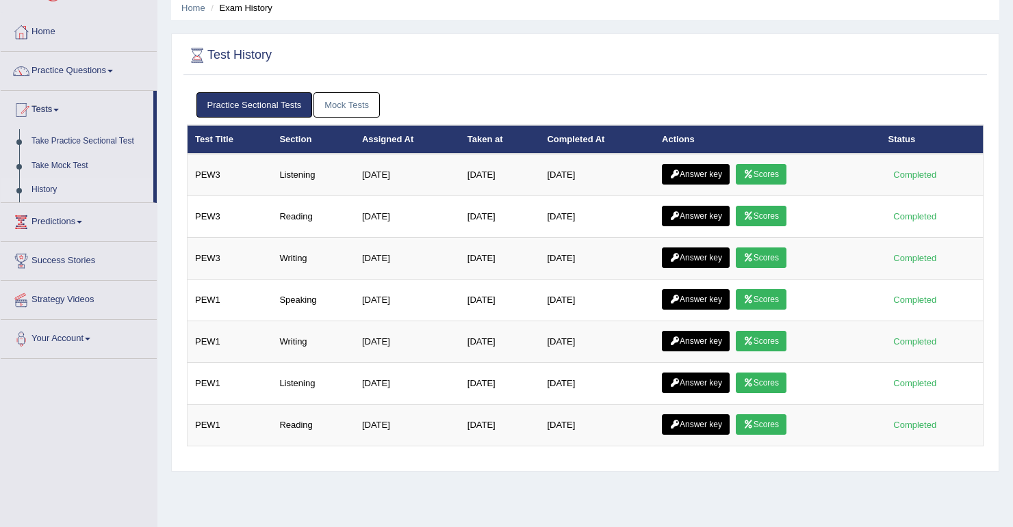
click at [322, 107] on link "Mock Tests" at bounding box center [346, 104] width 66 height 25
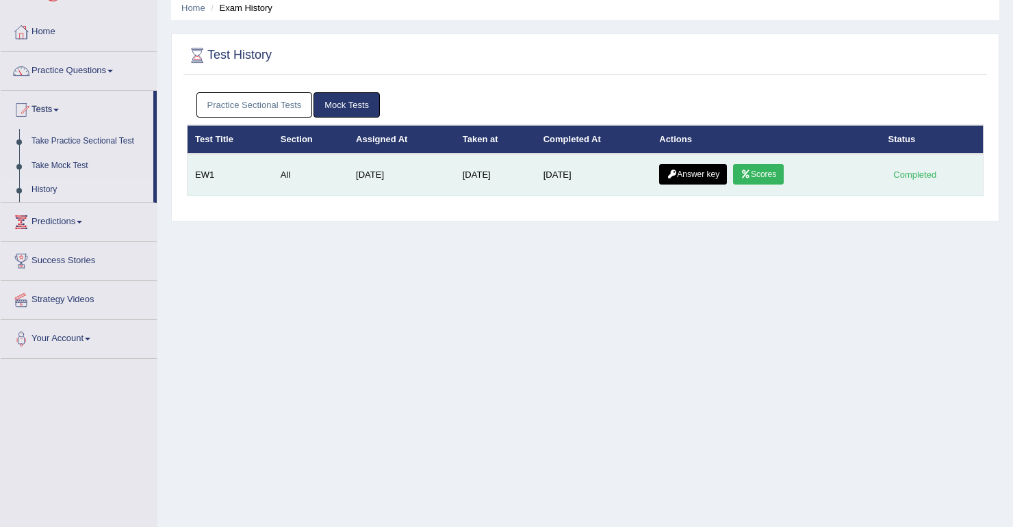
click at [772, 180] on link "Scores" at bounding box center [758, 174] width 51 height 21
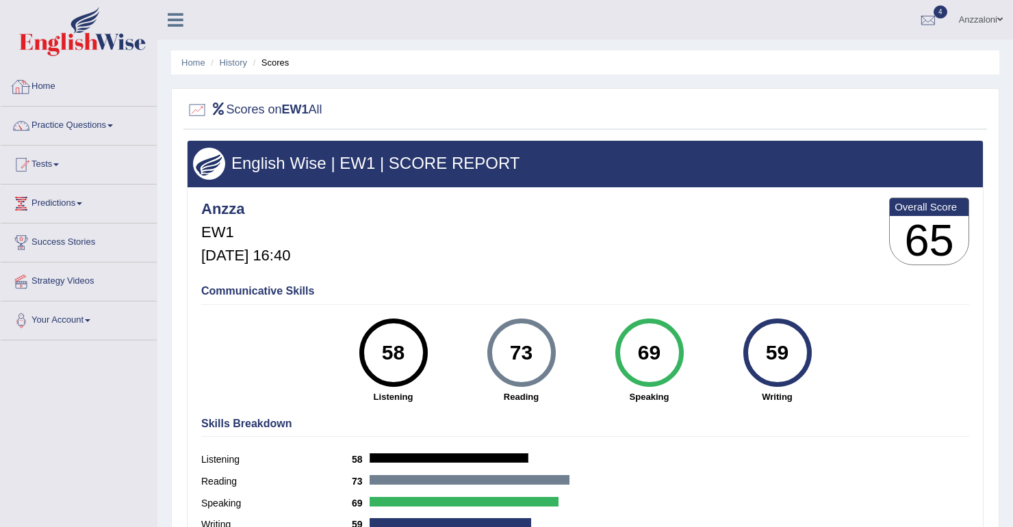
click at [30, 81] on div at bounding box center [21, 87] width 21 height 21
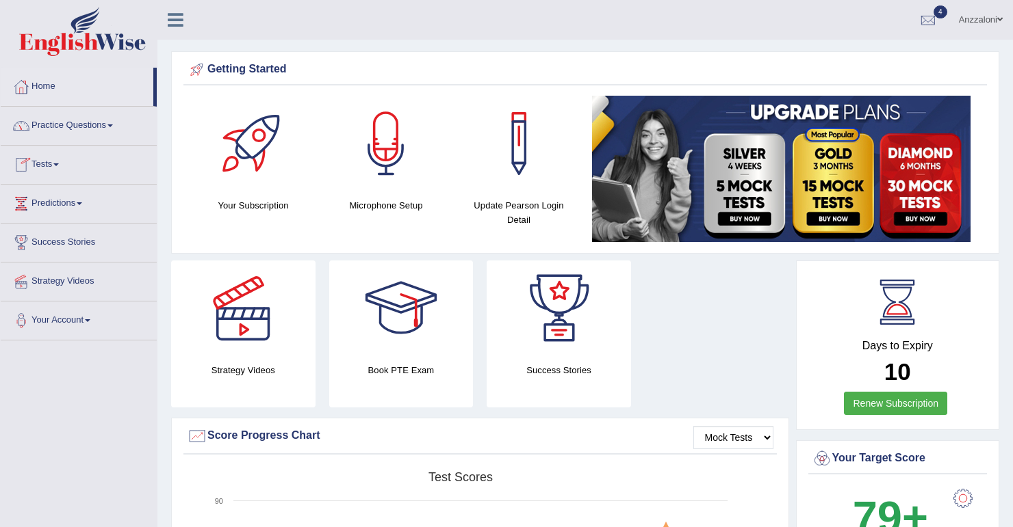
click at [43, 164] on link "Tests" at bounding box center [79, 163] width 156 height 34
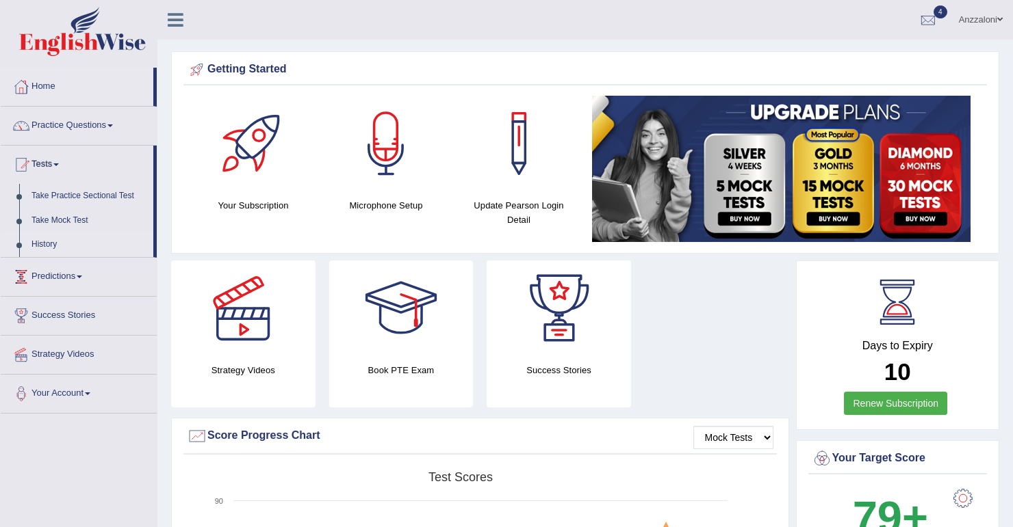
click at [44, 238] on link "History" at bounding box center [89, 245] width 128 height 25
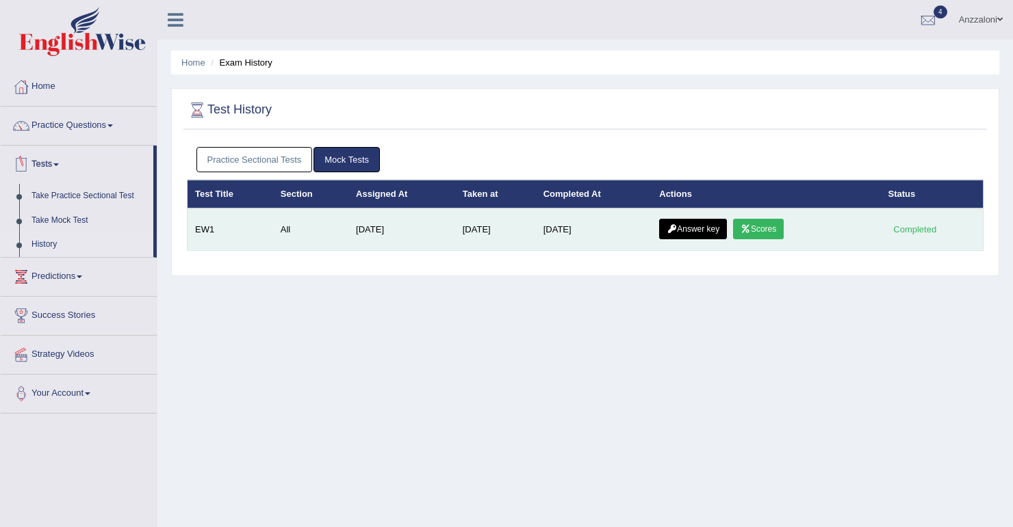
click at [701, 224] on link "Answer key" at bounding box center [693, 229] width 68 height 21
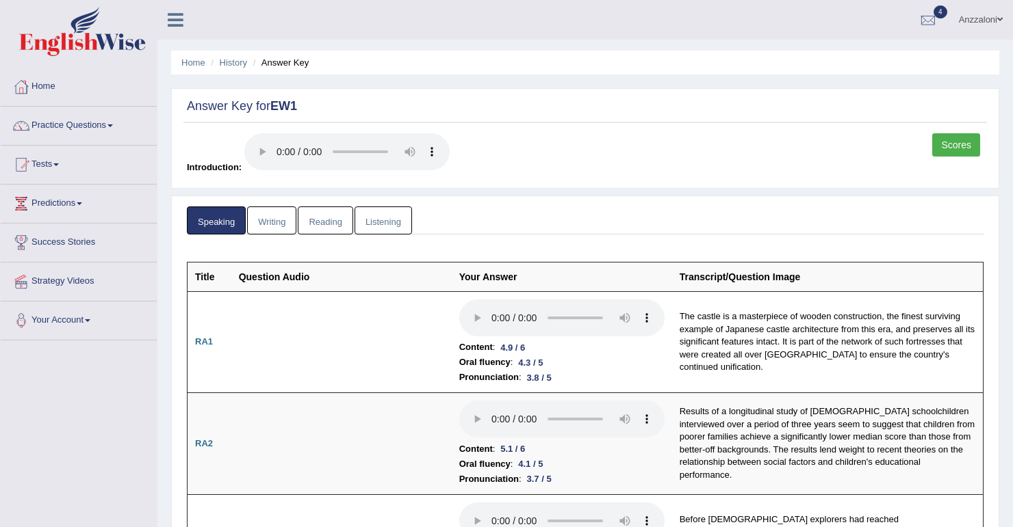
click at [285, 220] on link "Writing" at bounding box center [271, 221] width 49 height 28
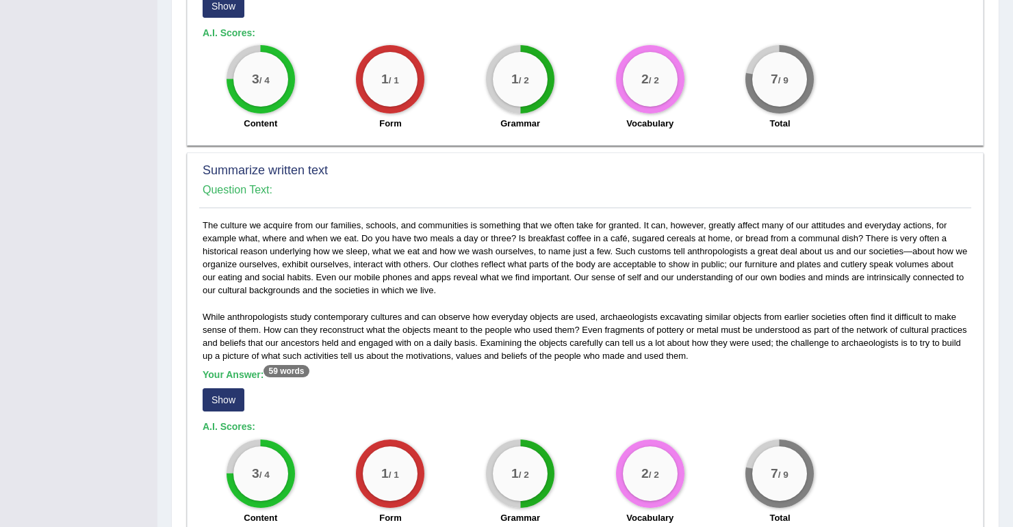
scroll to position [821, 0]
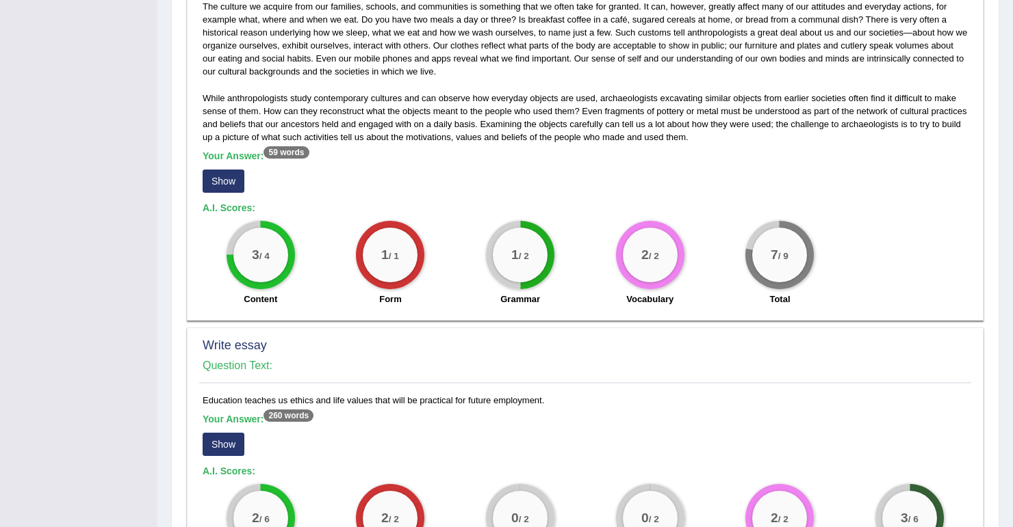
click at [240, 433] on button "Show" at bounding box center [224, 444] width 42 height 23
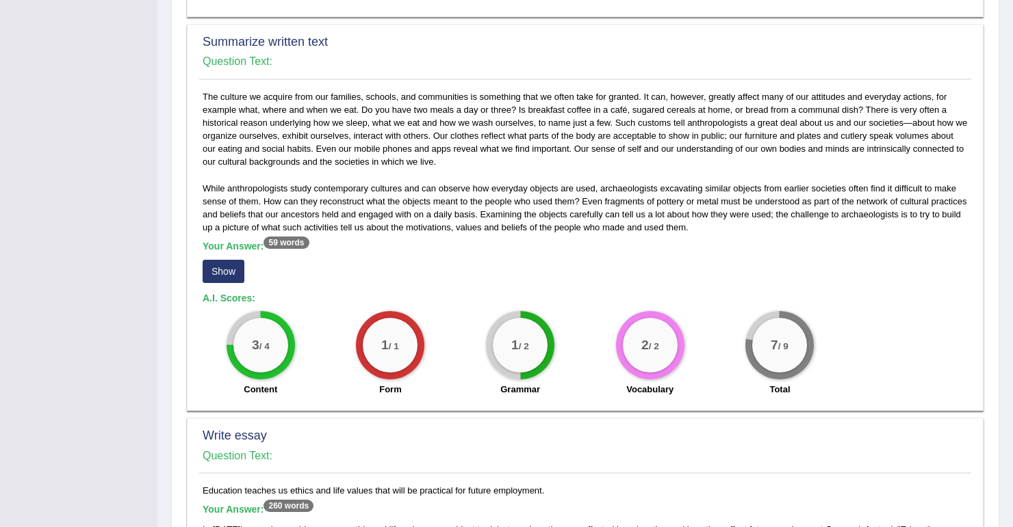
scroll to position [712, 0]
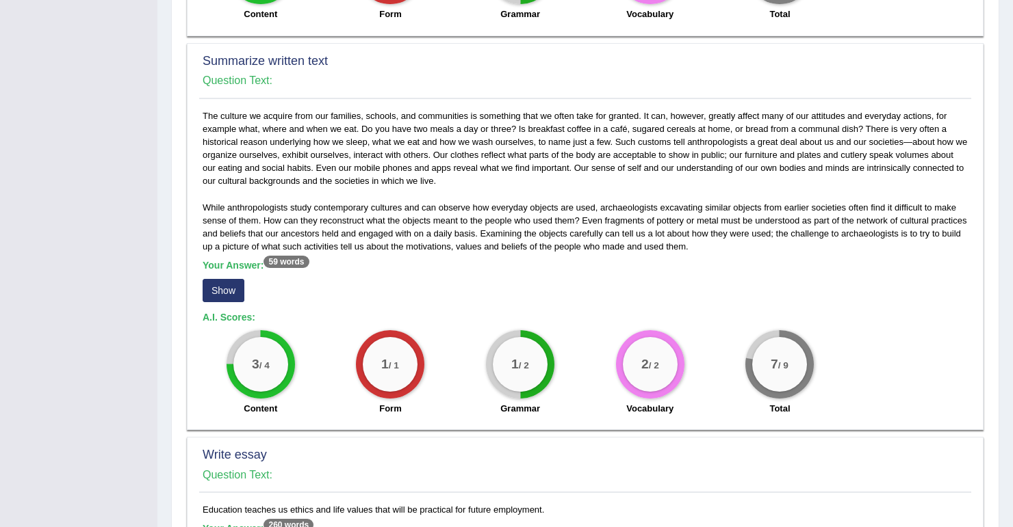
click at [214, 279] on button "Show" at bounding box center [224, 290] width 42 height 23
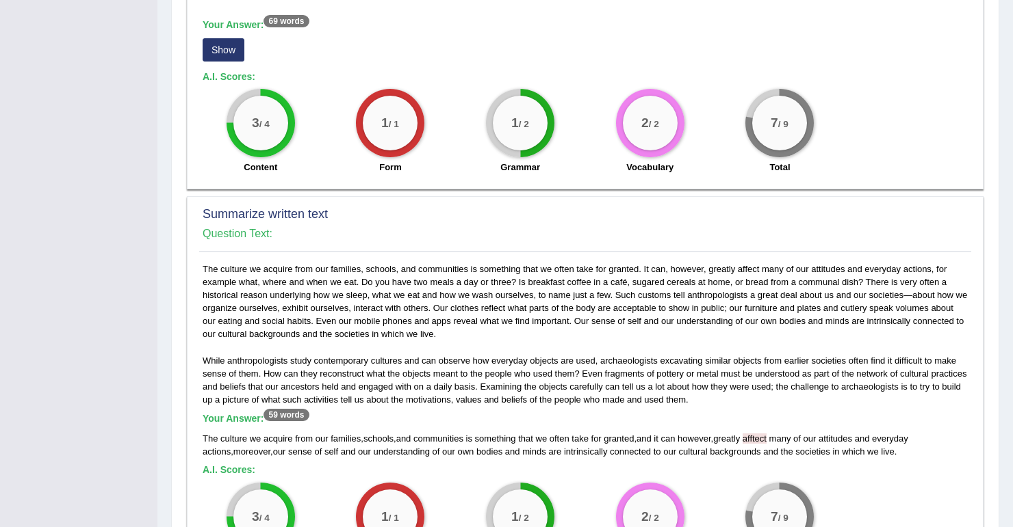
scroll to position [547, 0]
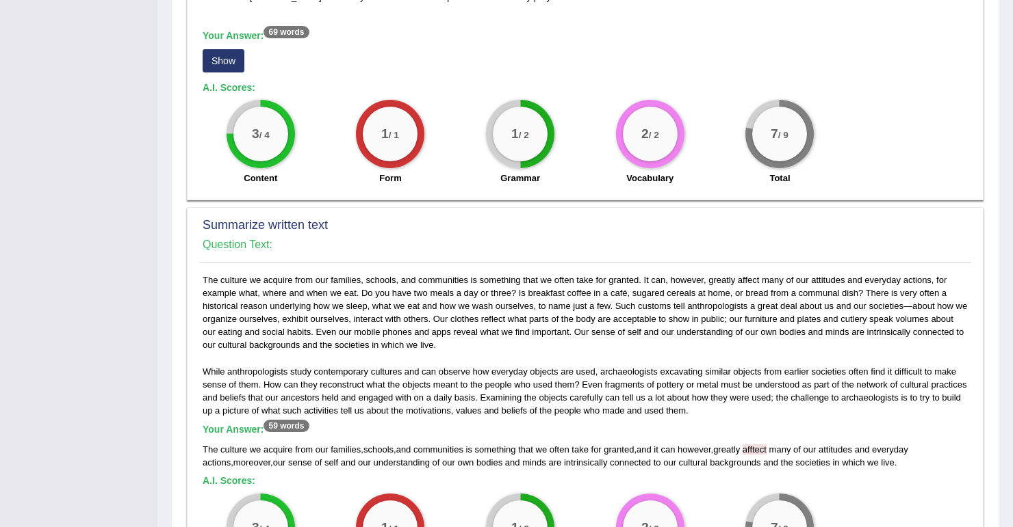
click at [212, 49] on button "Show" at bounding box center [224, 60] width 42 height 23
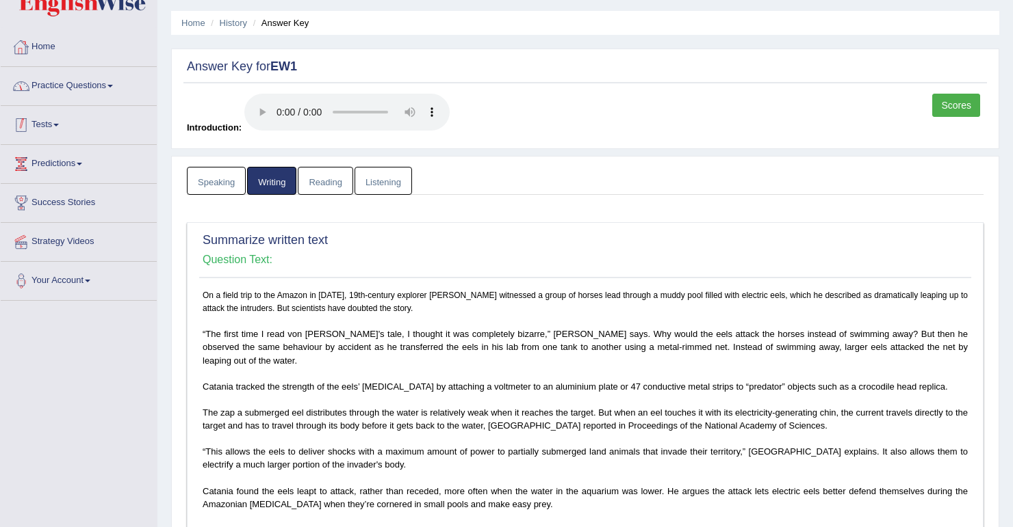
scroll to position [0, 0]
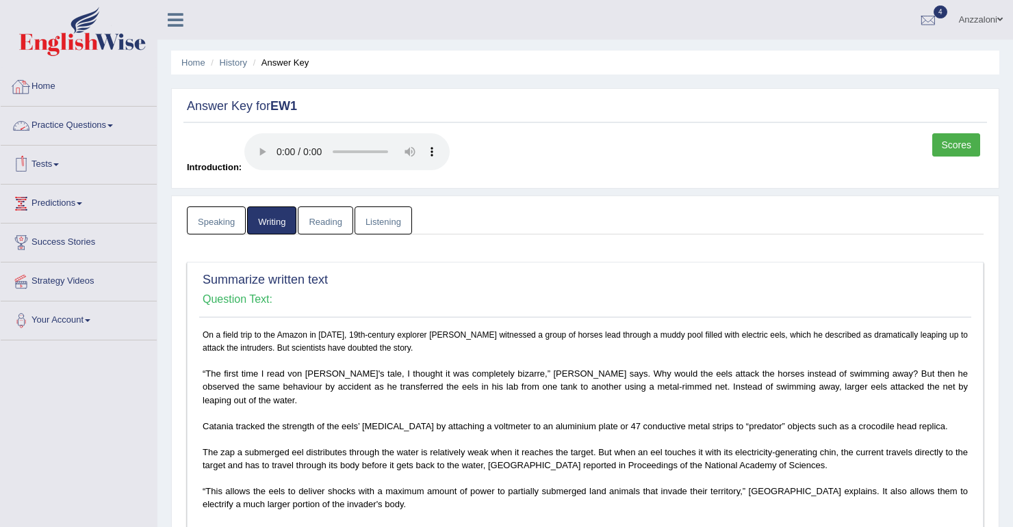
click at [46, 122] on link "Practice Questions" at bounding box center [79, 124] width 156 height 34
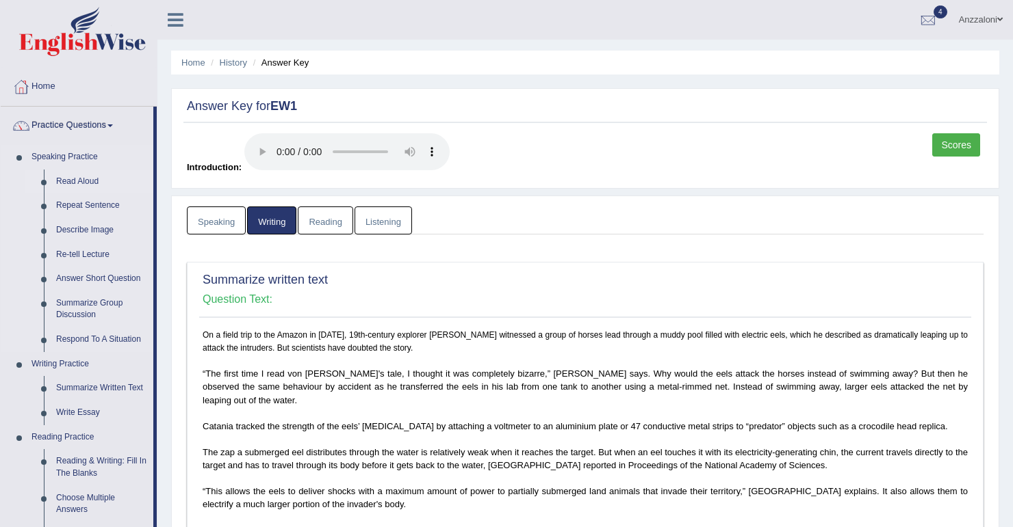
click at [79, 179] on link "Read Aloud" at bounding box center [101, 182] width 103 height 25
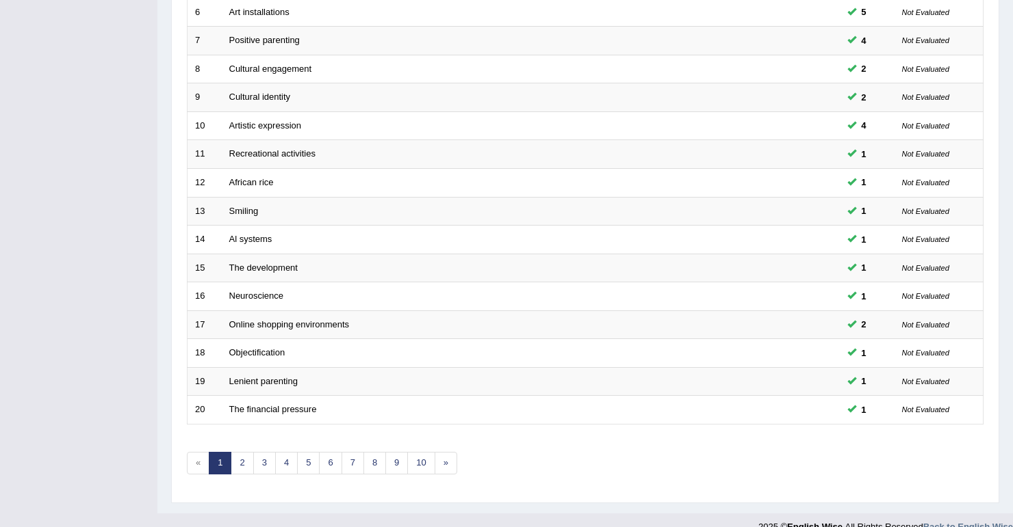
scroll to position [374, 0]
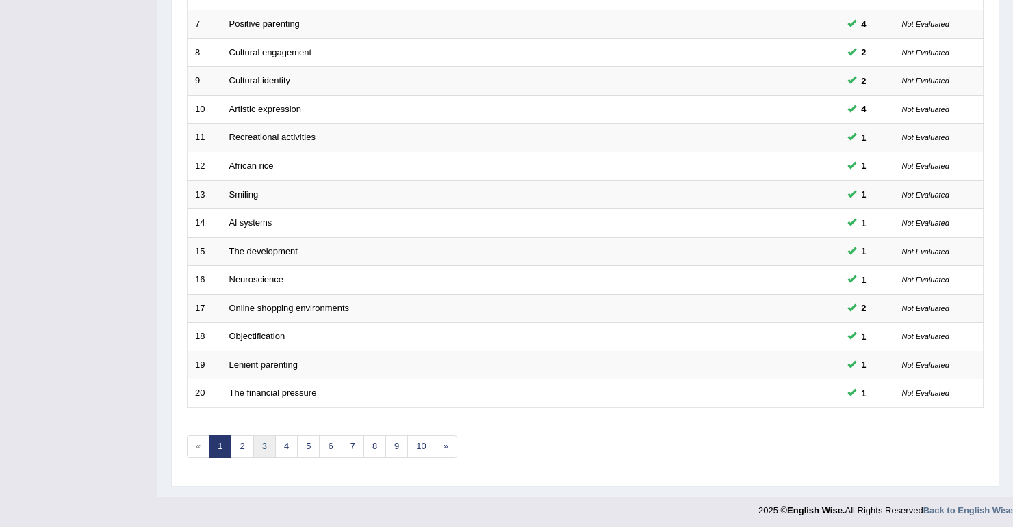
click at [257, 445] on link "3" at bounding box center [264, 447] width 23 height 23
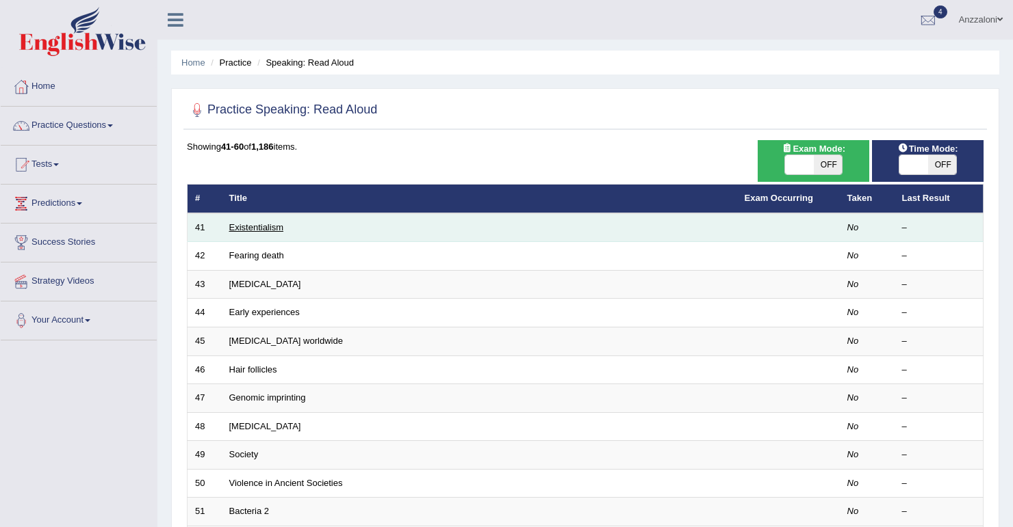
click at [255, 230] on link "Existentialism" at bounding box center [256, 227] width 54 height 10
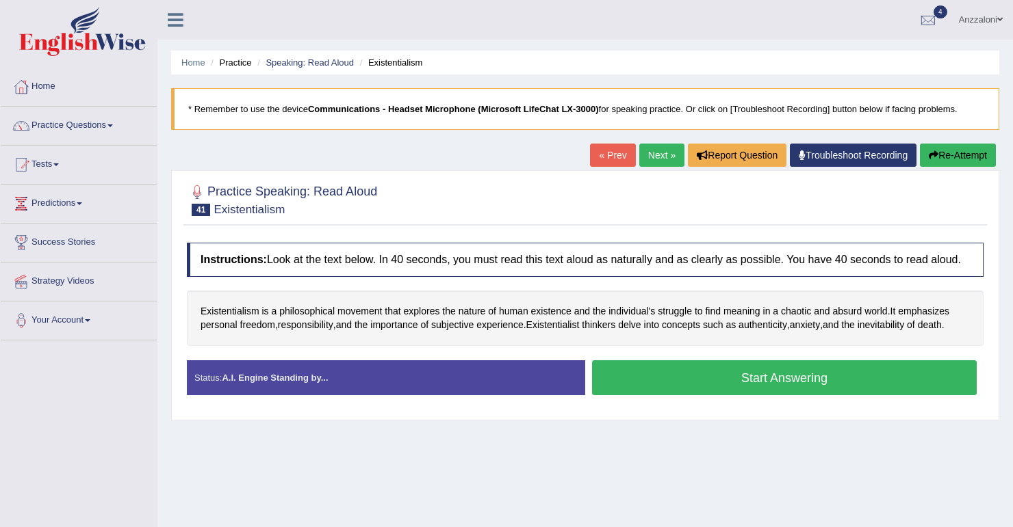
click at [662, 166] on link "Next »" at bounding box center [661, 155] width 45 height 23
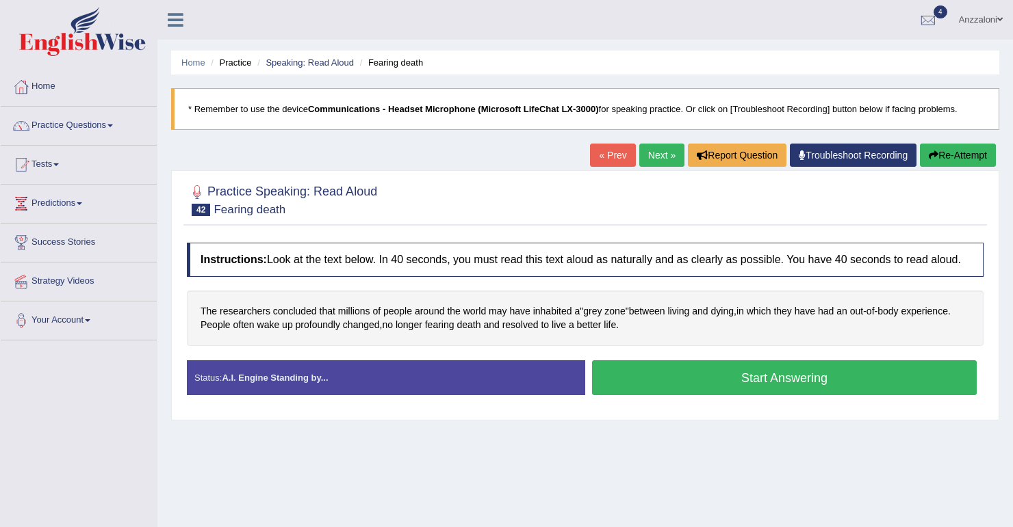
click at [720, 377] on button "Start Answering" at bounding box center [784, 378] width 384 height 35
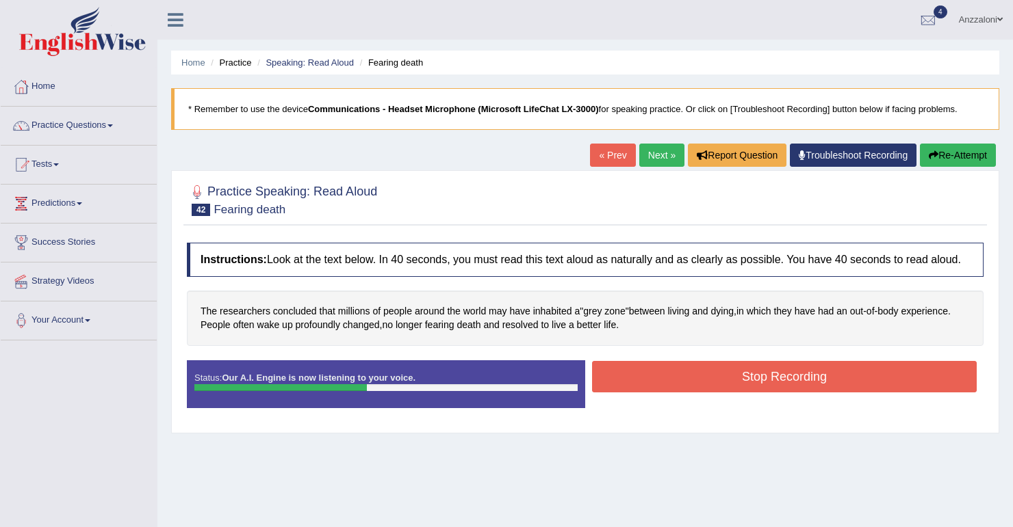
click at [720, 377] on button "Stop Recording" at bounding box center [784, 376] width 384 height 31
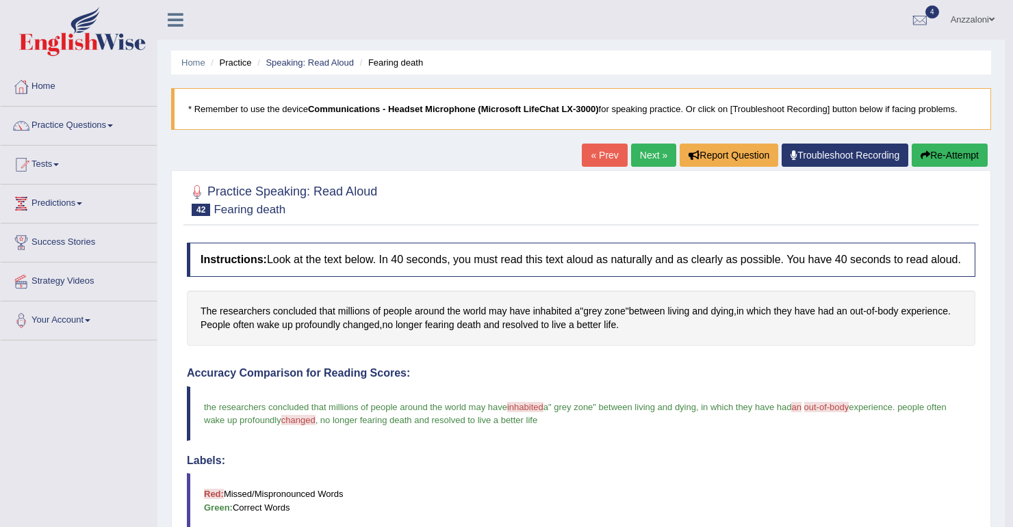
click at [653, 163] on link "Next »" at bounding box center [653, 155] width 45 height 23
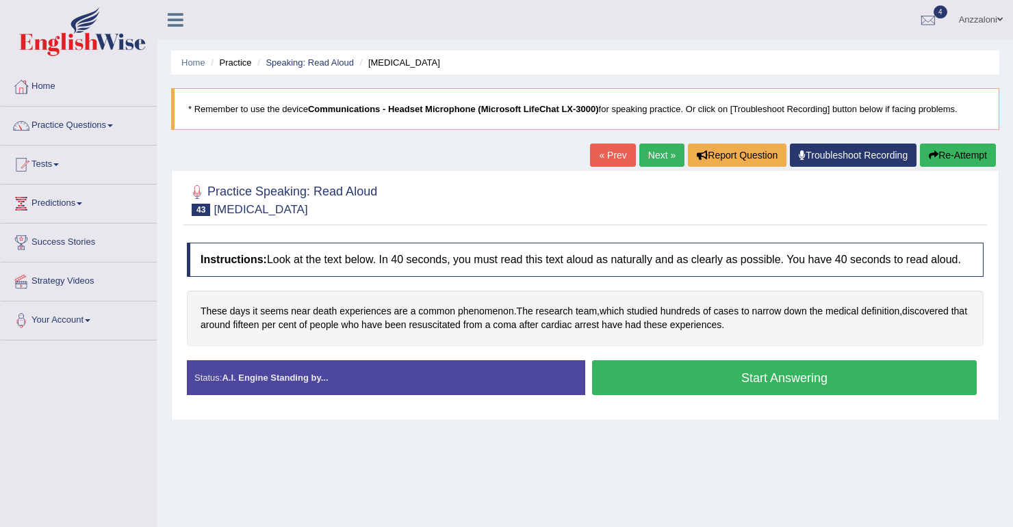
click at [722, 383] on button "Start Answering" at bounding box center [784, 378] width 384 height 35
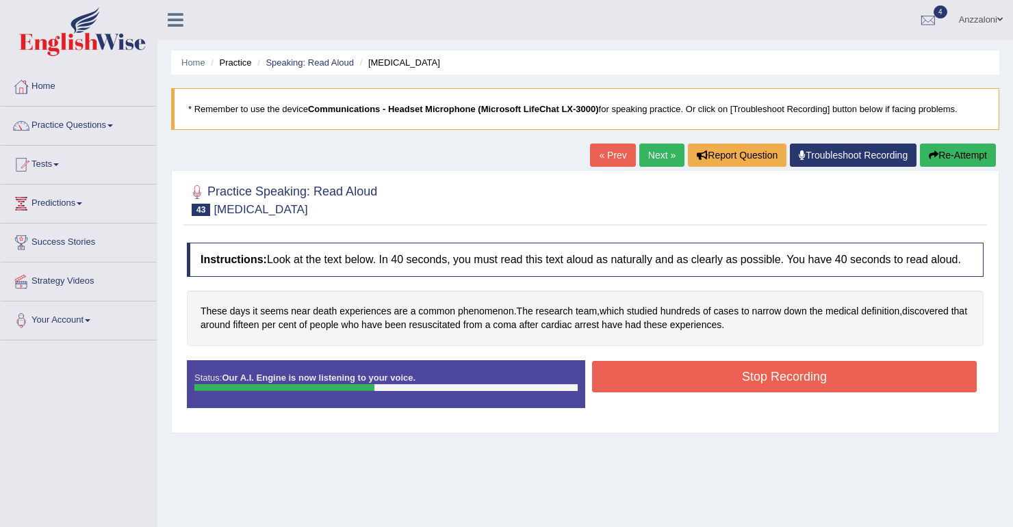
click at [722, 383] on button "Stop Recording" at bounding box center [784, 376] width 384 height 31
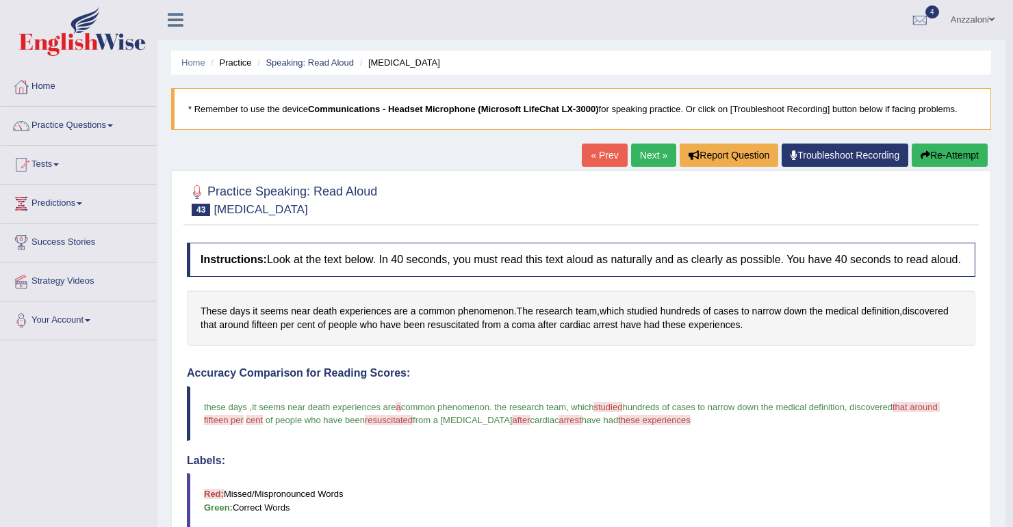
click at [649, 152] on link "Next »" at bounding box center [653, 155] width 45 height 23
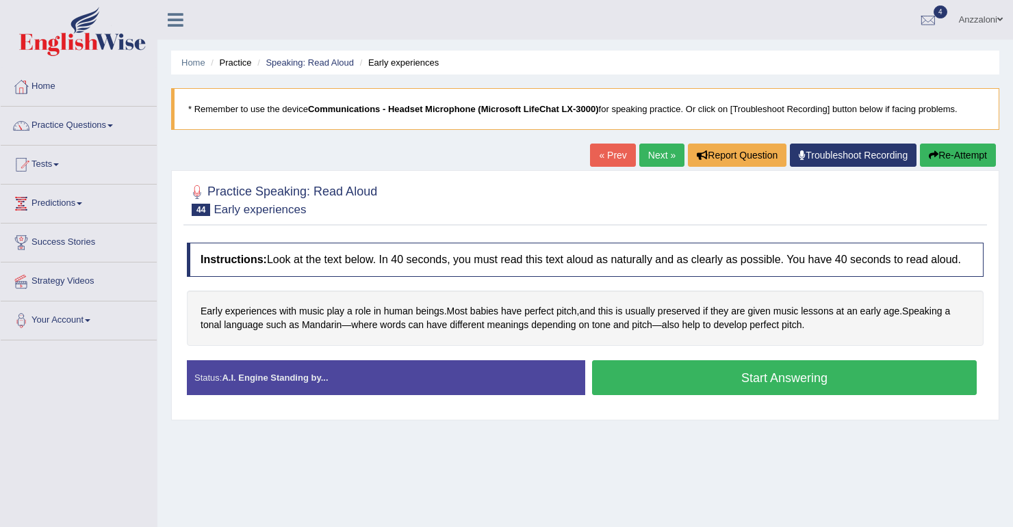
click at [785, 369] on button "Start Answering" at bounding box center [784, 378] width 384 height 35
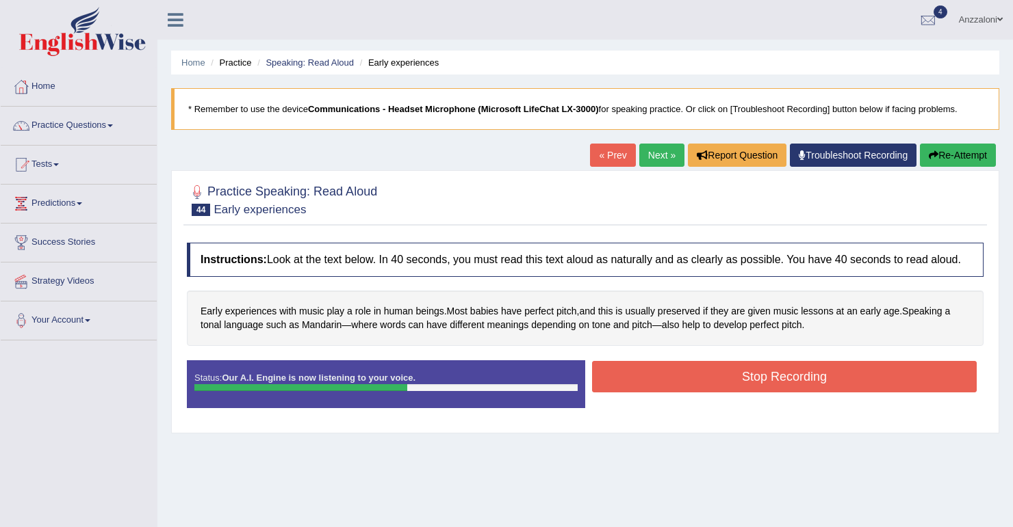
click at [766, 364] on button "Stop Recording" at bounding box center [784, 376] width 384 height 31
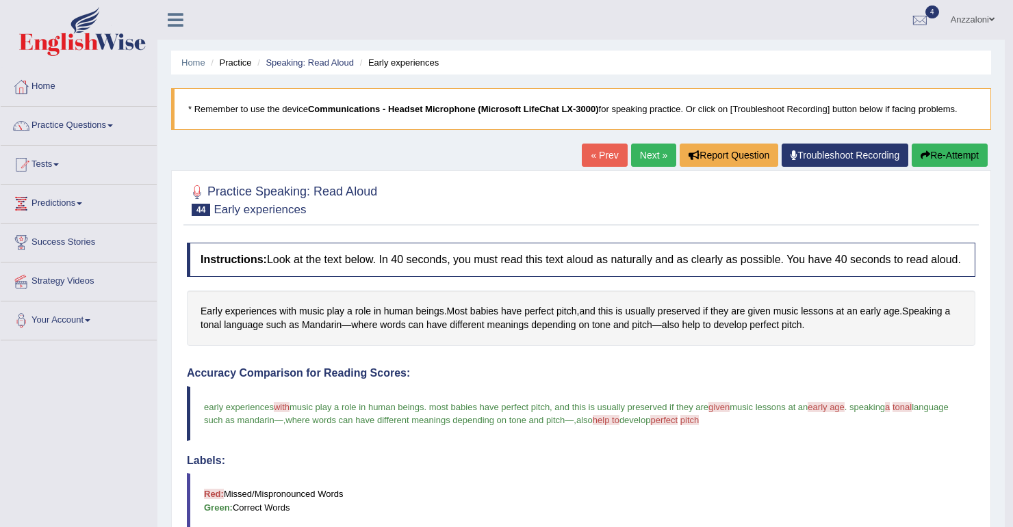
click at [649, 157] on link "Next »" at bounding box center [653, 155] width 45 height 23
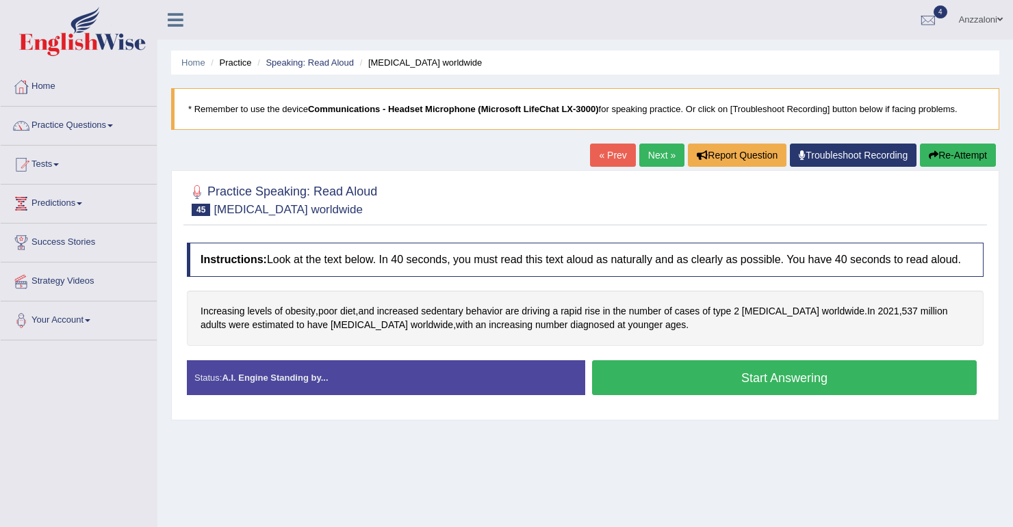
click at [616, 372] on button "Start Answering" at bounding box center [784, 378] width 384 height 35
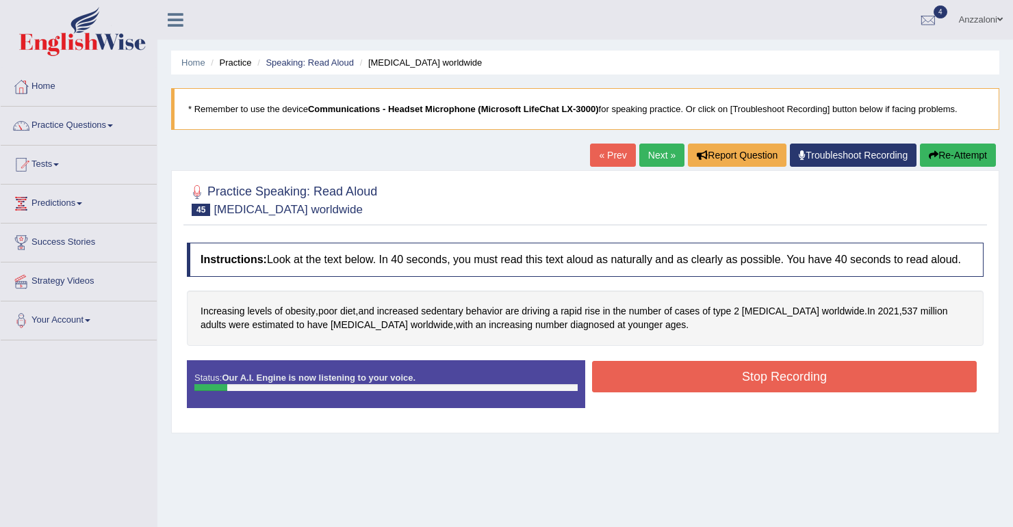
click at [679, 376] on button "Stop Recording" at bounding box center [784, 376] width 384 height 31
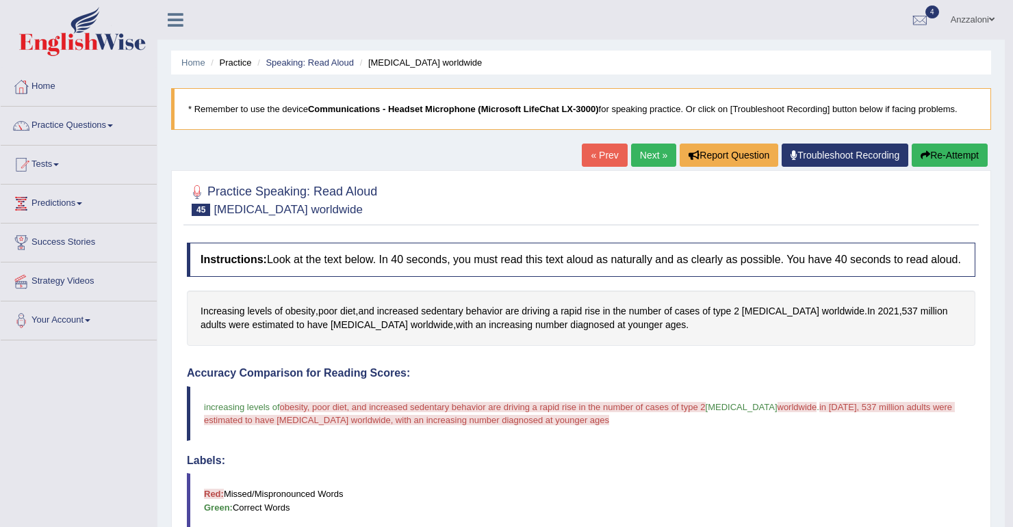
click at [935, 159] on button "Re-Attempt" at bounding box center [949, 155] width 76 height 23
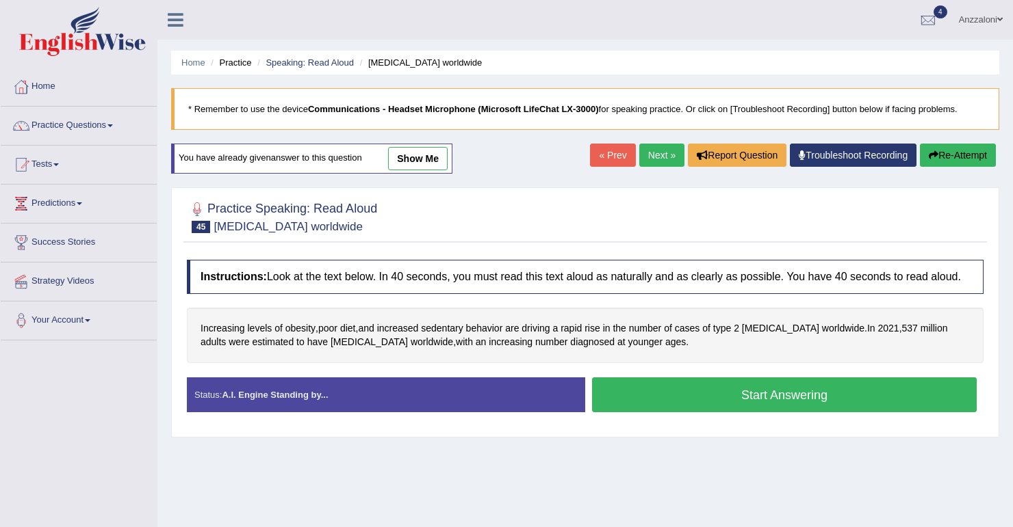
click at [807, 388] on button "Start Answering" at bounding box center [784, 395] width 384 height 35
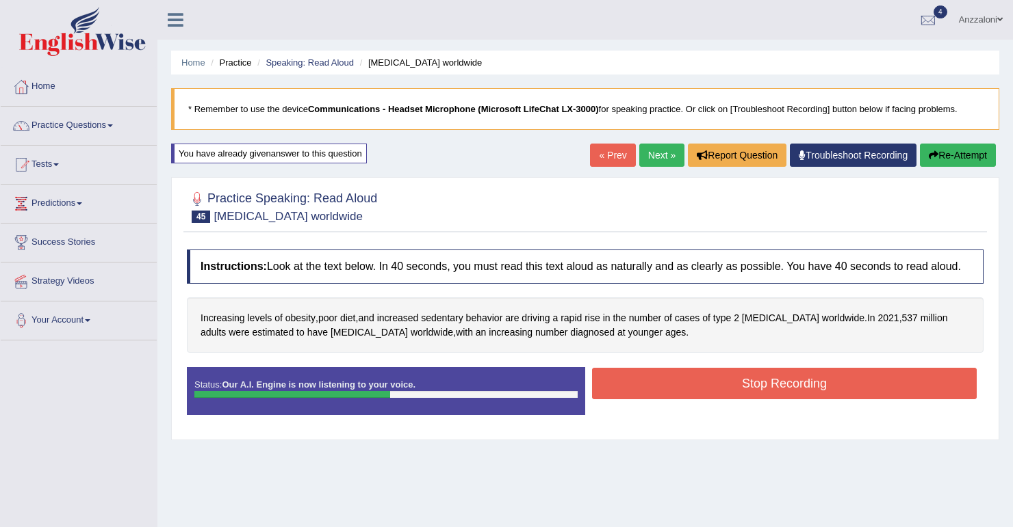
click at [668, 383] on button "Stop Recording" at bounding box center [784, 383] width 384 height 31
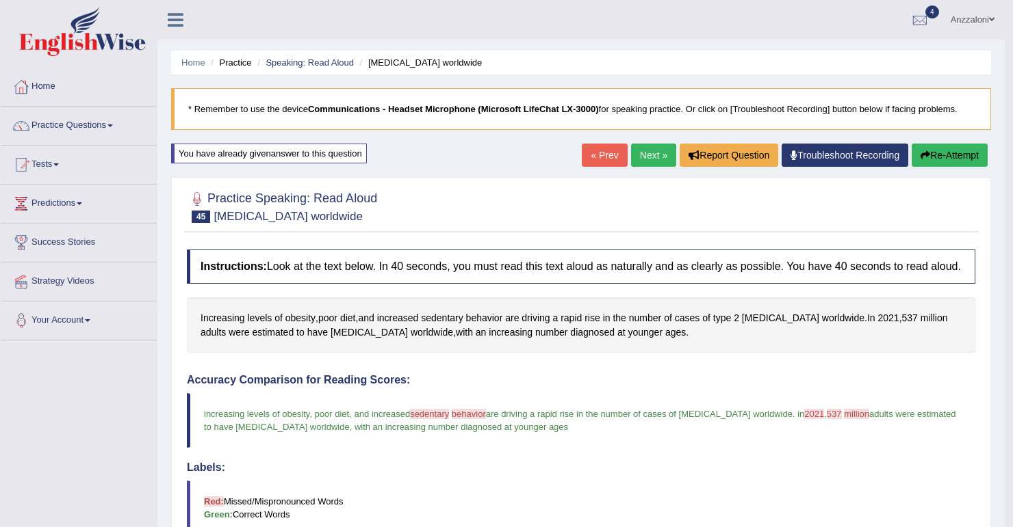
click at [645, 153] on link "Next »" at bounding box center [653, 155] width 45 height 23
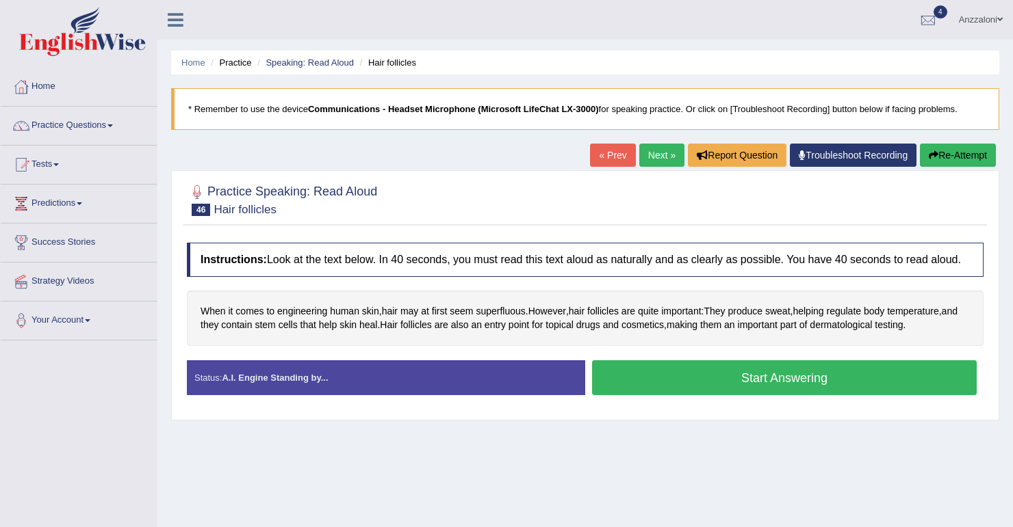
click at [635, 375] on button "Start Answering" at bounding box center [784, 378] width 384 height 35
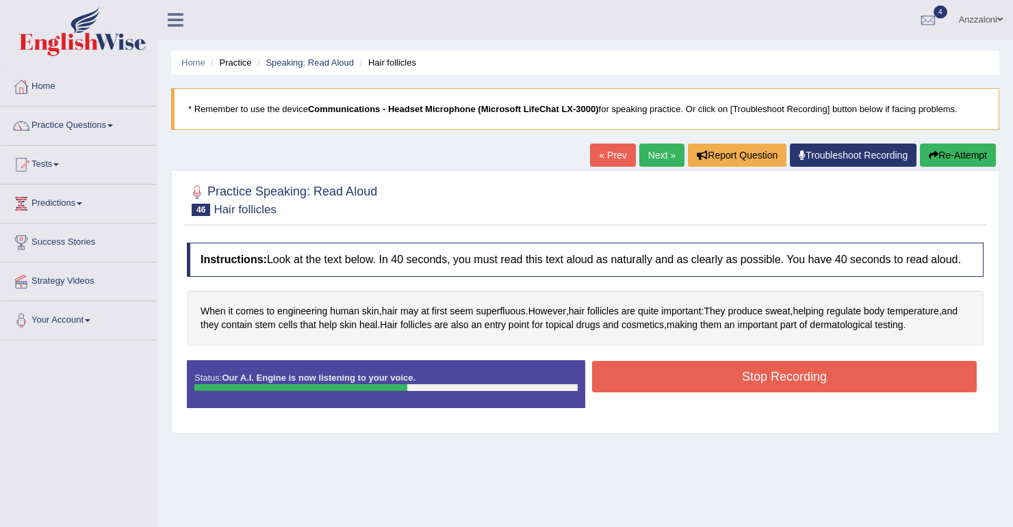
click at [838, 368] on button "Stop Recording" at bounding box center [784, 376] width 384 height 31
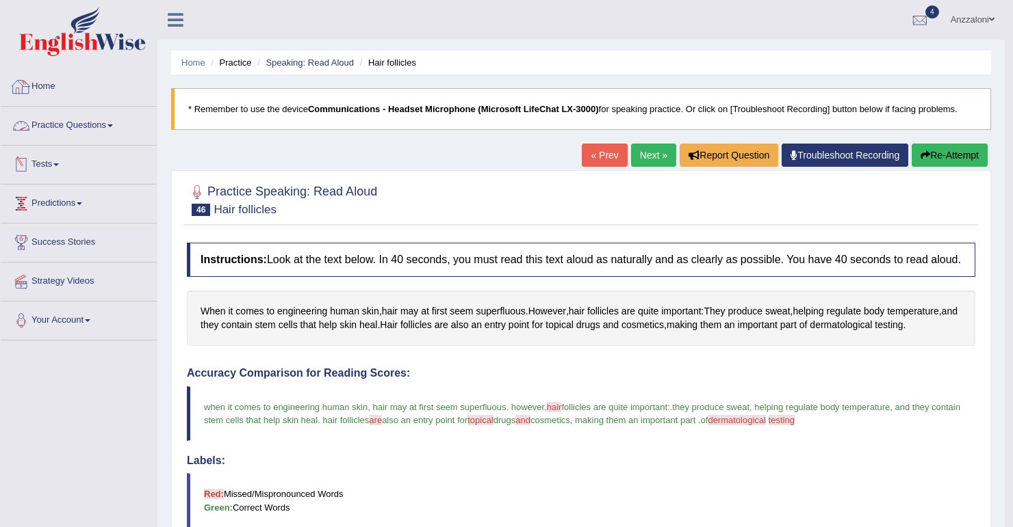
click at [78, 129] on link "Practice Questions" at bounding box center [79, 124] width 156 height 34
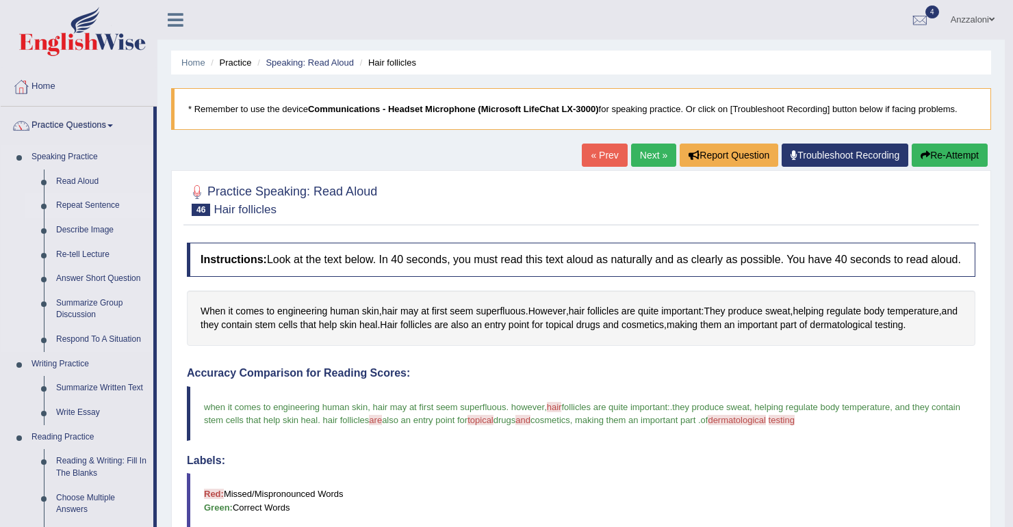
click at [82, 205] on link "Repeat Sentence" at bounding box center [101, 206] width 103 height 25
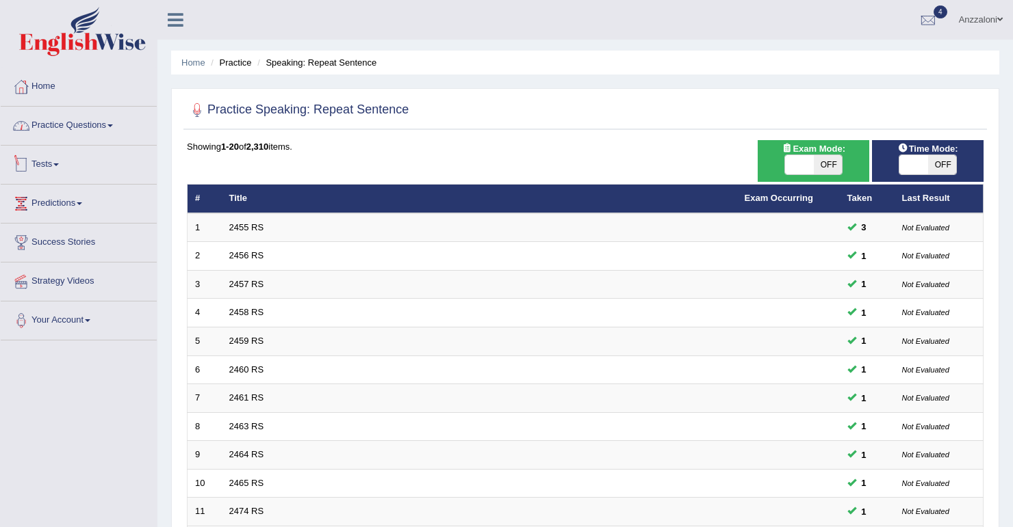
click at [73, 126] on link "Practice Questions" at bounding box center [79, 124] width 156 height 34
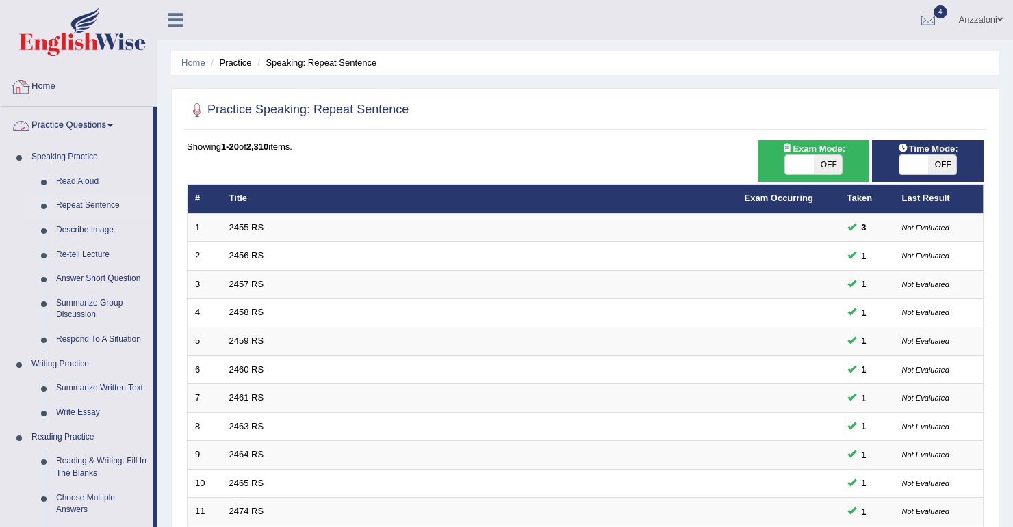
click at [47, 82] on link "Home" at bounding box center [79, 85] width 156 height 34
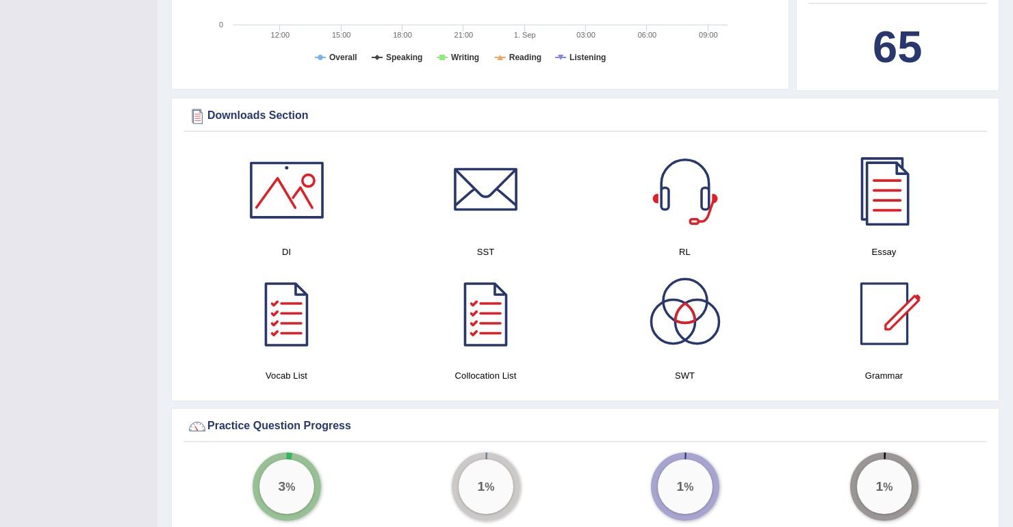
scroll to position [602, 0]
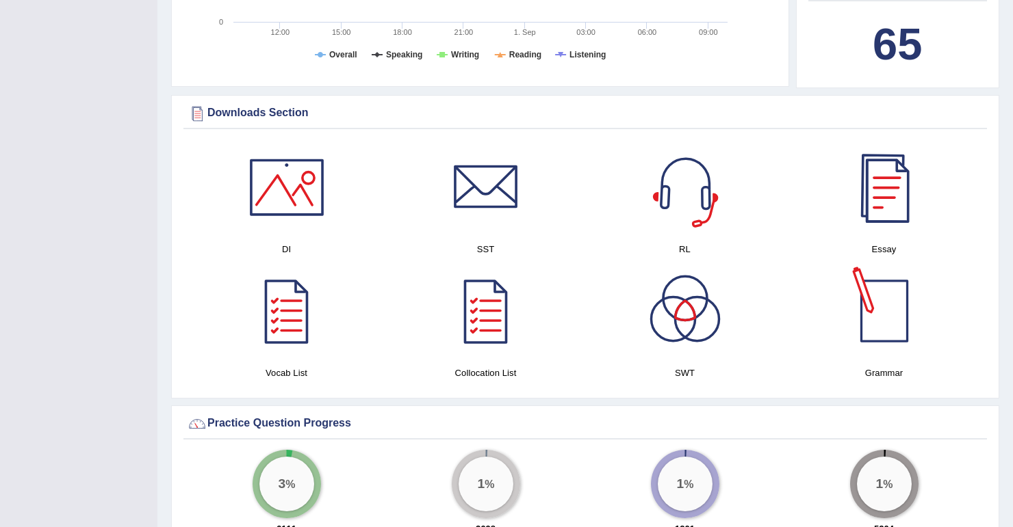
click at [884, 303] on div at bounding box center [884, 311] width 96 height 96
click at [279, 341] on div at bounding box center [287, 311] width 96 height 96
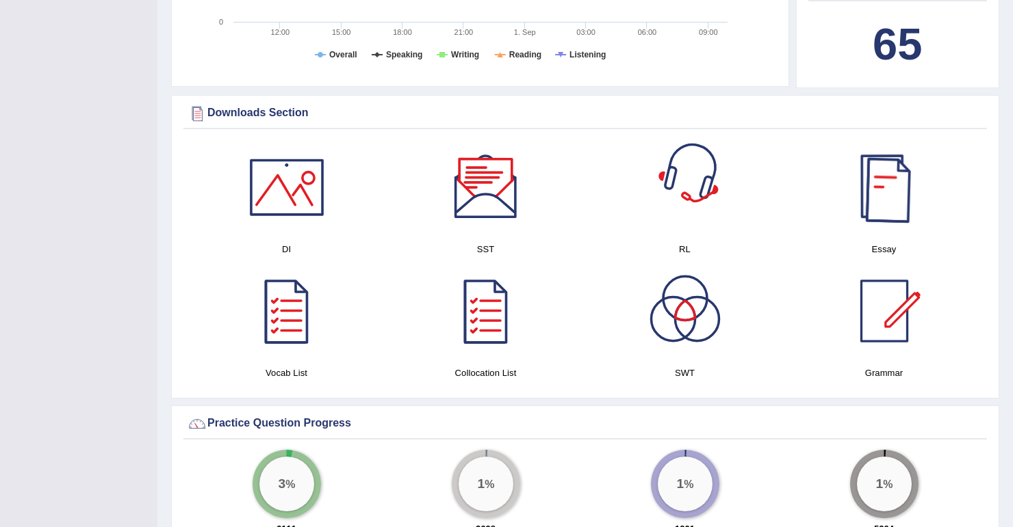
click at [894, 211] on div at bounding box center [884, 188] width 96 height 96
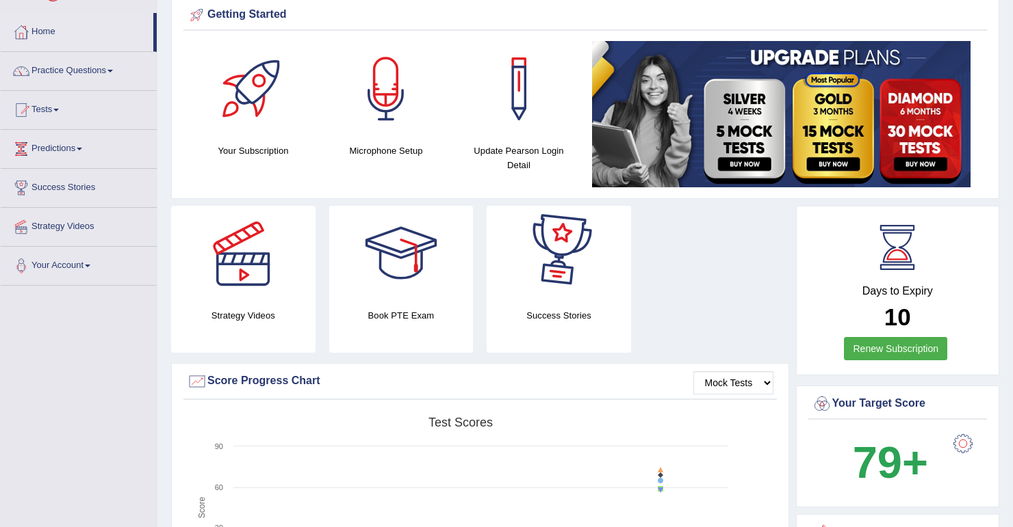
scroll to position [0, 0]
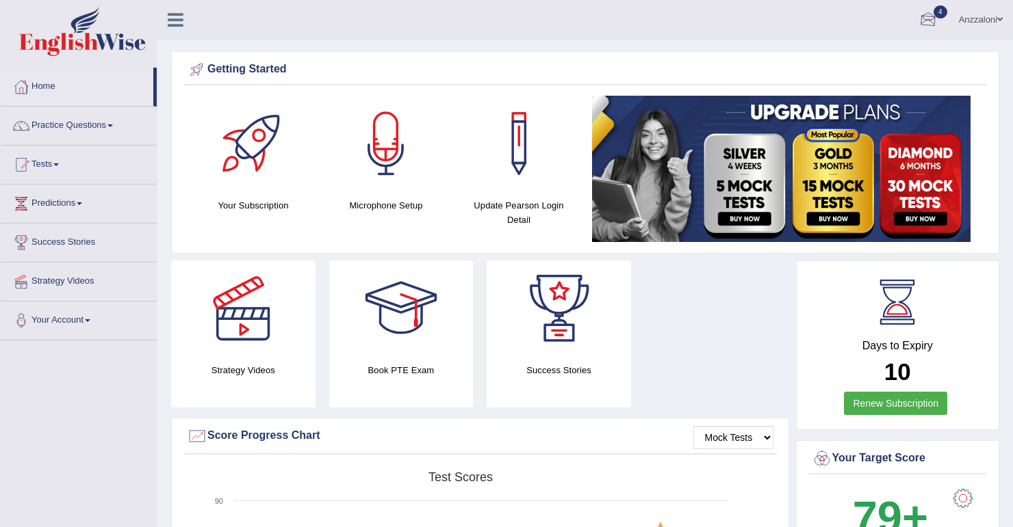
click at [975, 20] on link "Anzzaloni" at bounding box center [980, 18] width 64 height 36
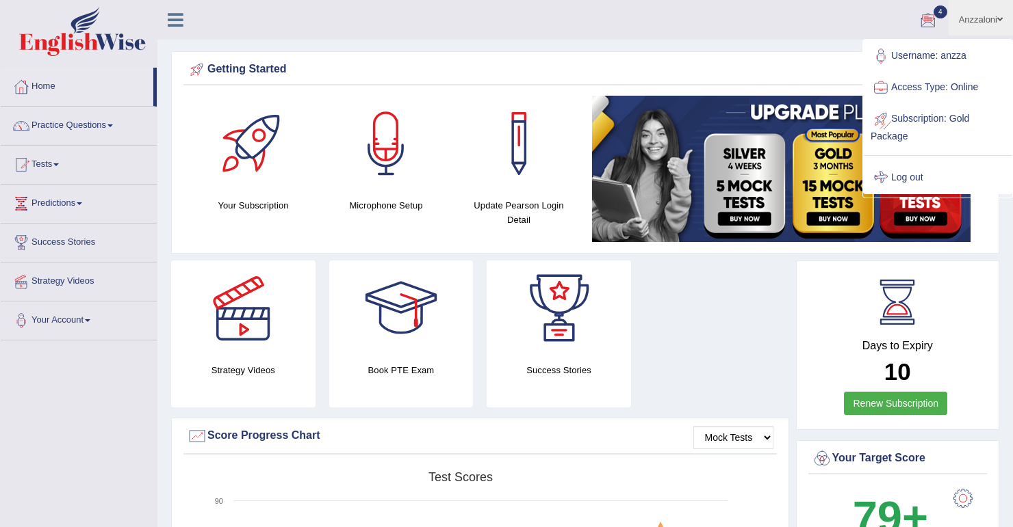
click at [915, 172] on link "Log out" at bounding box center [937, 177] width 148 height 31
